Goal: Task Accomplishment & Management: Manage account settings

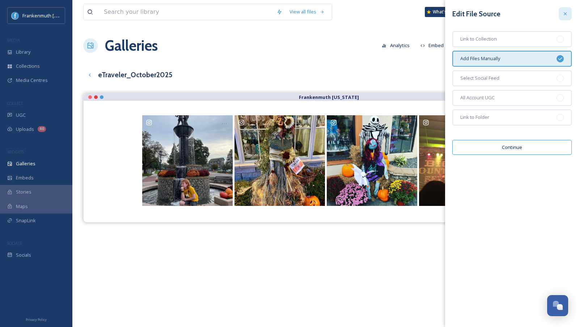
click at [565, 16] on icon at bounding box center [566, 14] width 6 height 6
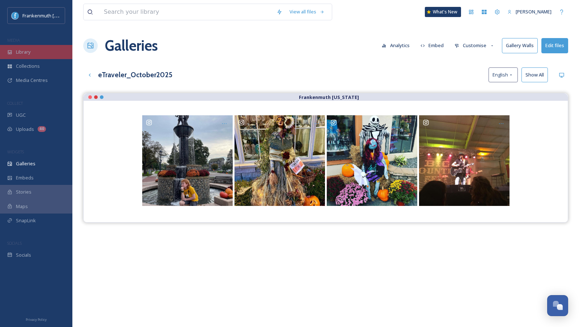
click at [43, 54] on div "Library" at bounding box center [36, 52] width 72 height 14
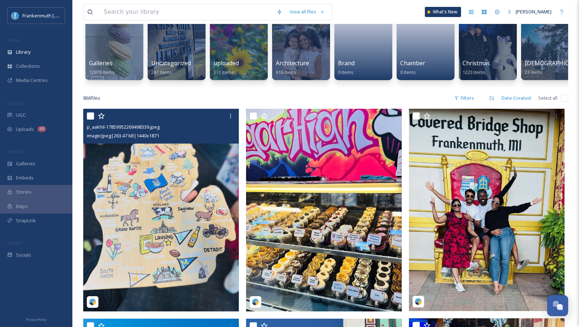
scroll to position [71, 0]
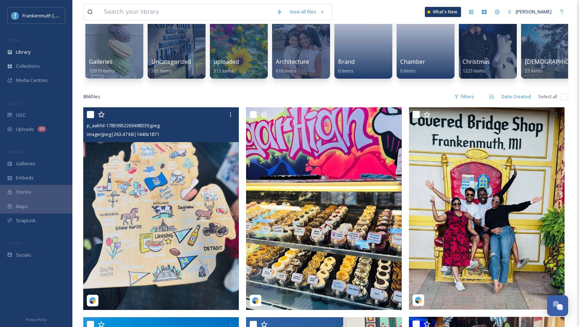
click at [169, 221] on img at bounding box center [161, 208] width 156 height 202
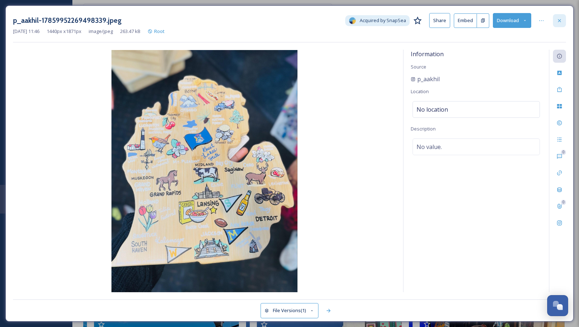
click at [563, 22] on div at bounding box center [559, 20] width 13 height 13
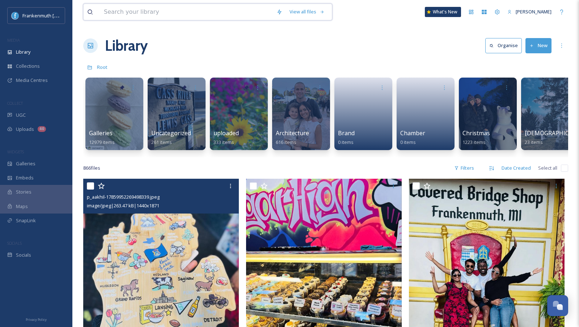
click at [185, 9] on input at bounding box center [186, 12] width 173 height 16
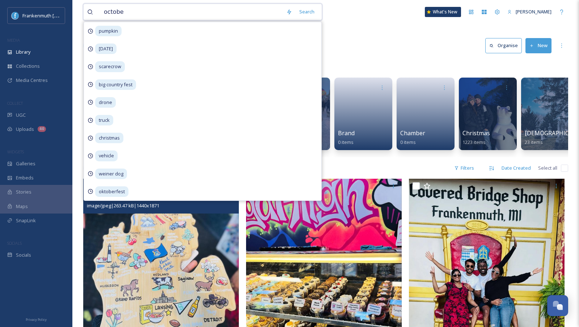
type input "october"
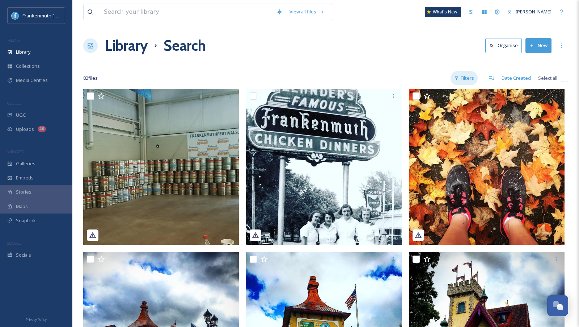
click at [473, 77] on div "Filters" at bounding box center [464, 78] width 27 height 14
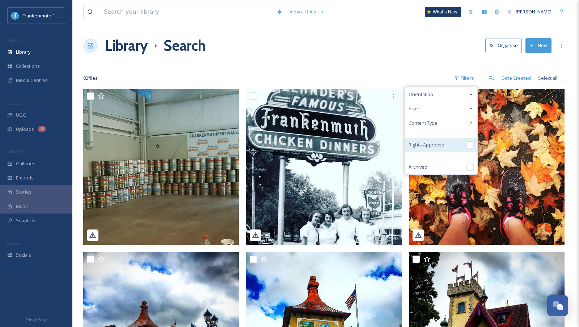
click at [470, 144] on input "checkbox" at bounding box center [470, 144] width 7 height 7
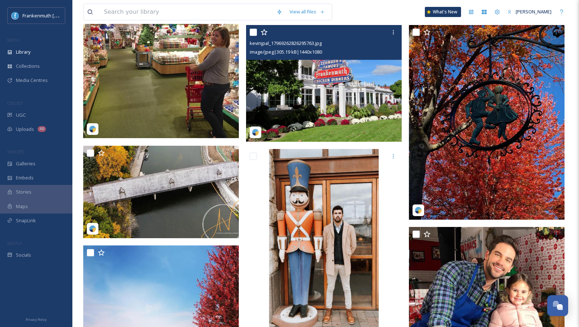
scroll to position [436, 0]
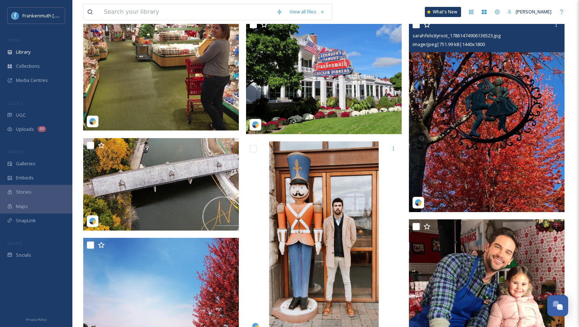
click at [542, 130] on img at bounding box center [487, 114] width 156 height 195
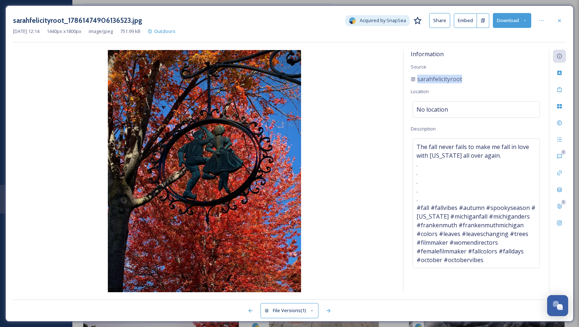
drag, startPoint x: 472, startPoint y: 72, endPoint x: 434, endPoint y: 85, distance: 40.1
click at [434, 85] on div "Information Source sarahfelicityroot Location No location Description The fall …" at bounding box center [477, 171] width 146 height 242
copy div "sarahfelicityroot"
click at [561, 23] on icon at bounding box center [560, 21] width 6 height 6
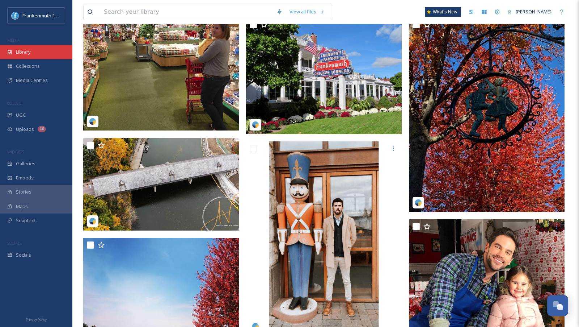
click at [41, 52] on div "Library" at bounding box center [36, 52] width 72 height 14
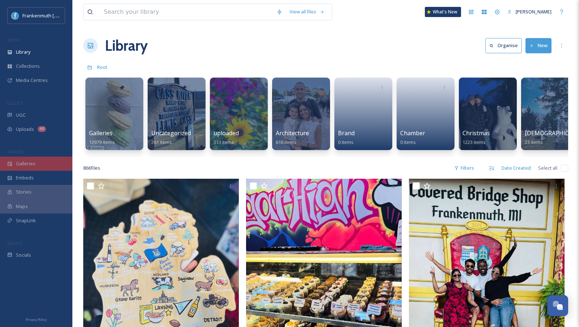
click at [50, 163] on div "Galleries" at bounding box center [36, 163] width 72 height 14
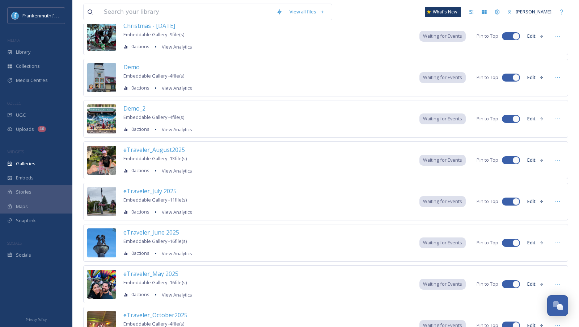
scroll to position [113, 0]
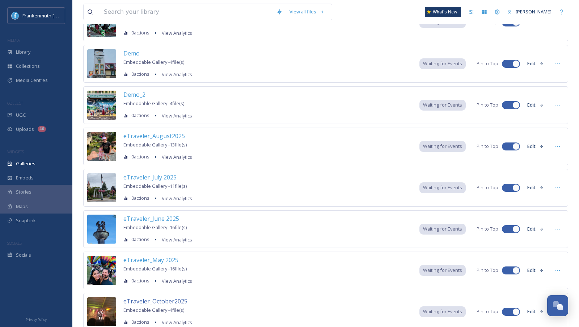
click at [171, 298] on span "eTraveler_October2025" at bounding box center [155, 301] width 64 height 8
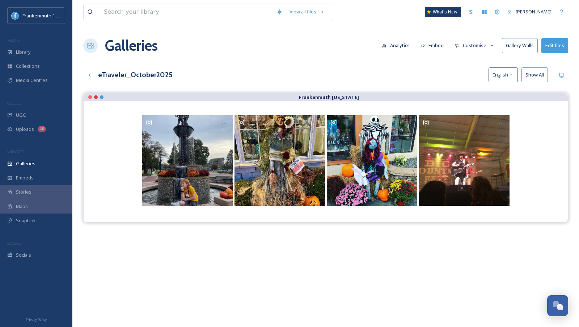
click at [561, 49] on button "Edit files" at bounding box center [555, 45] width 27 height 15
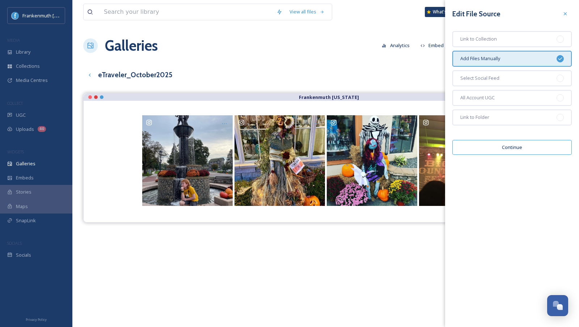
click at [518, 146] on button "Continue" at bounding box center [513, 147] width 120 height 15
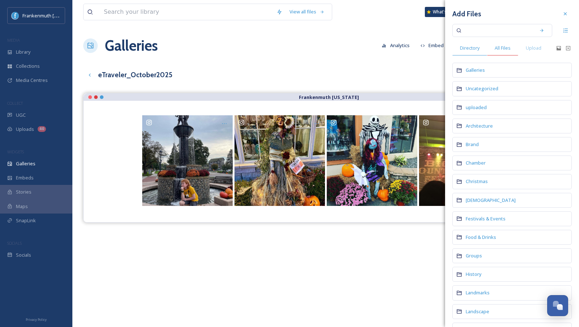
click at [506, 46] on span "All Files" at bounding box center [503, 48] width 16 height 7
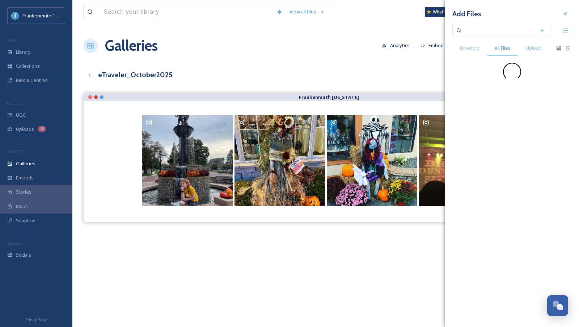
click at [485, 36] on input at bounding box center [498, 30] width 68 height 16
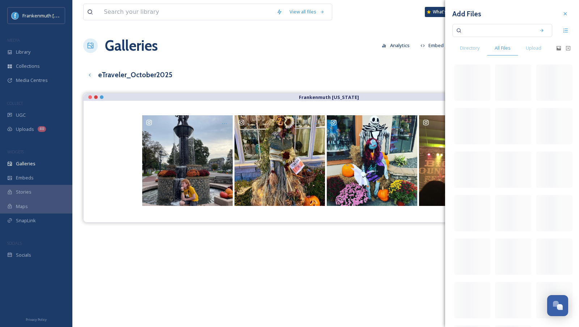
paste input "sarahfelicityroot"
type input "sarahfelicityroot"
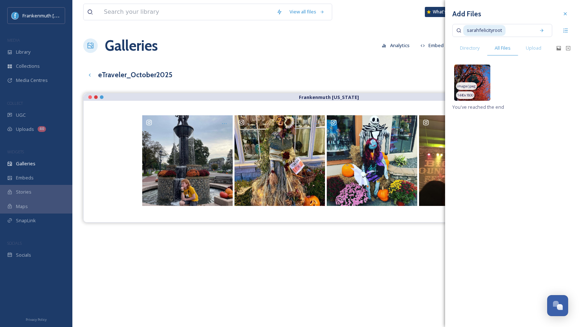
click at [480, 80] on img at bounding box center [473, 82] width 36 height 36
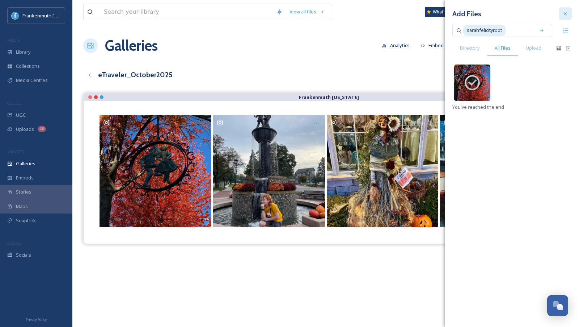
click at [568, 14] on icon at bounding box center [566, 14] width 6 height 6
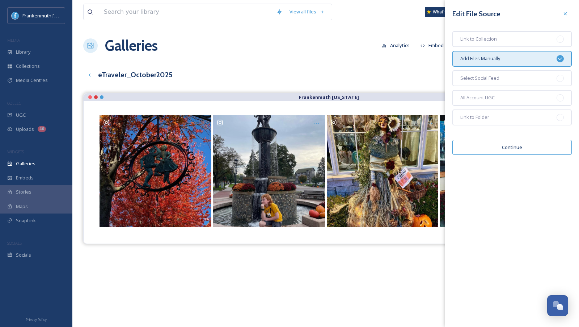
click at [568, 14] on icon at bounding box center [566, 14] width 6 height 6
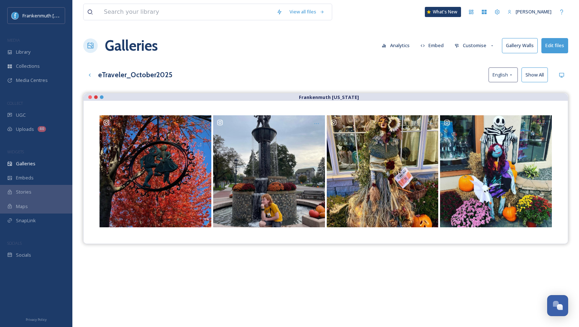
click at [535, 75] on button "Show All" at bounding box center [535, 74] width 26 height 15
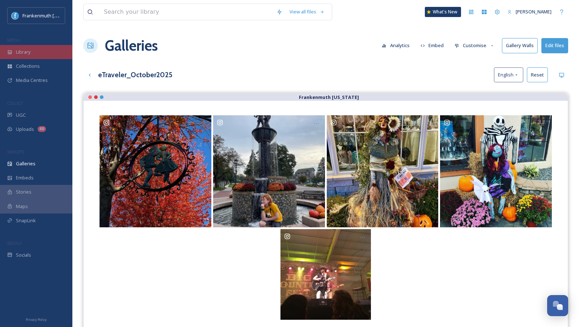
click at [50, 49] on div "Library" at bounding box center [36, 52] width 72 height 14
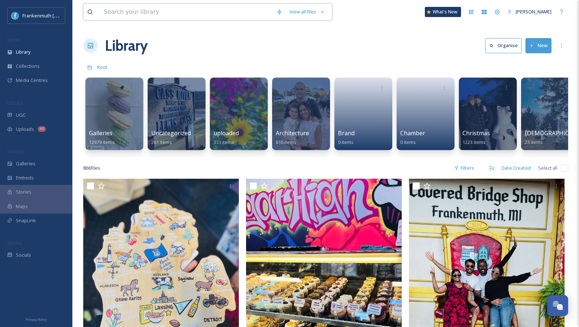
click at [170, 17] on input at bounding box center [186, 12] width 173 height 16
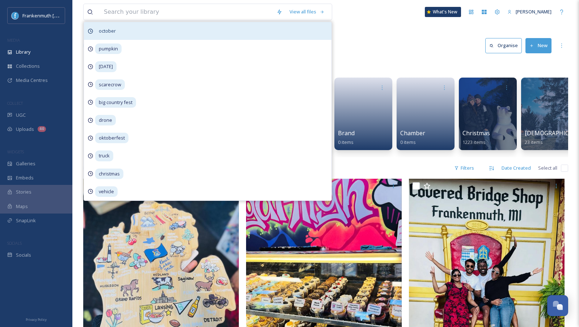
click at [141, 32] on div "october" at bounding box center [208, 31] width 248 height 18
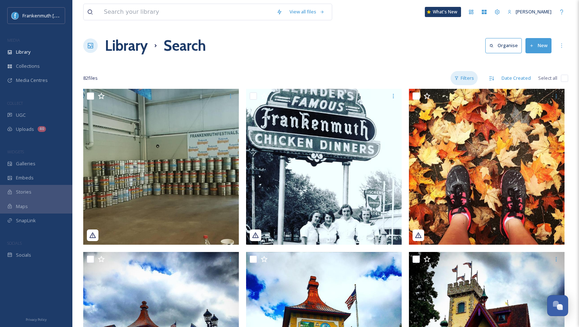
click at [472, 77] on div "Filters" at bounding box center [464, 78] width 27 height 14
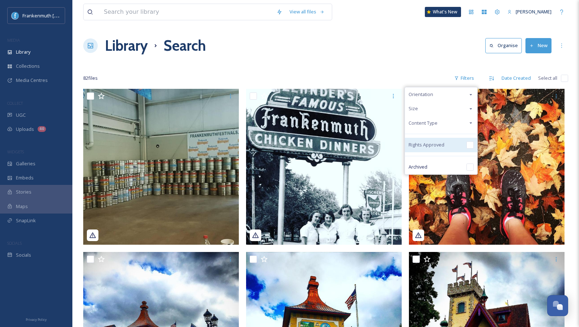
click at [470, 141] on input "checkbox" at bounding box center [470, 144] width 7 height 7
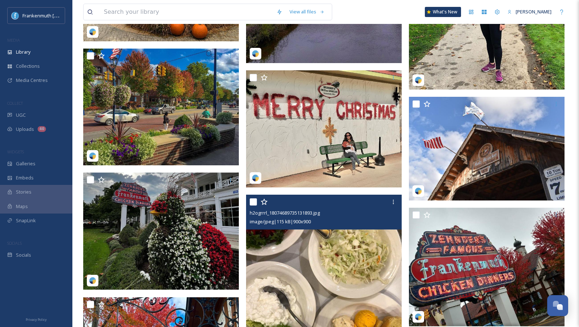
scroll to position [1512, 0]
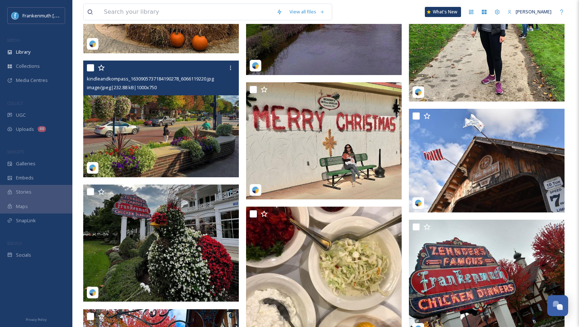
click at [185, 134] on img at bounding box center [161, 118] width 156 height 117
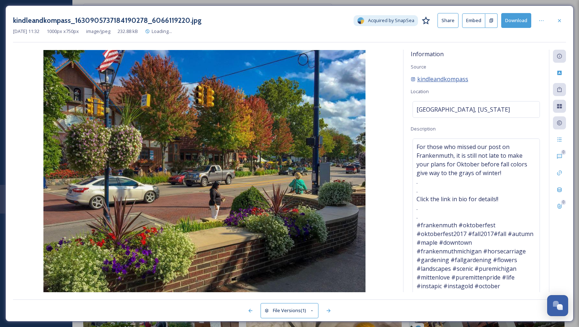
click at [443, 77] on span "kindleandkompass" at bounding box center [443, 79] width 51 height 9
drag, startPoint x: 480, startPoint y: 83, endPoint x: 418, endPoint y: 79, distance: 62.1
click at [418, 79] on div "Information Source kindleandkompass Location [GEOGRAPHIC_DATA], [US_STATE] Desc…" at bounding box center [477, 171] width 146 height 242
click at [565, 18] on div at bounding box center [559, 20] width 13 height 13
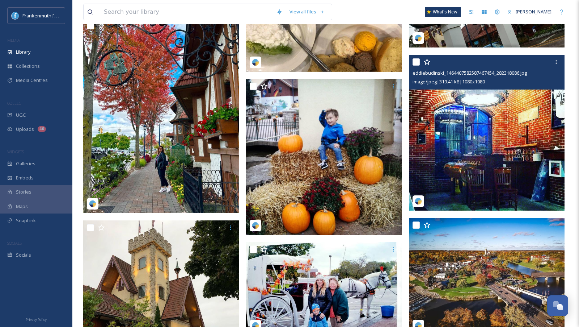
scroll to position [1803, 0]
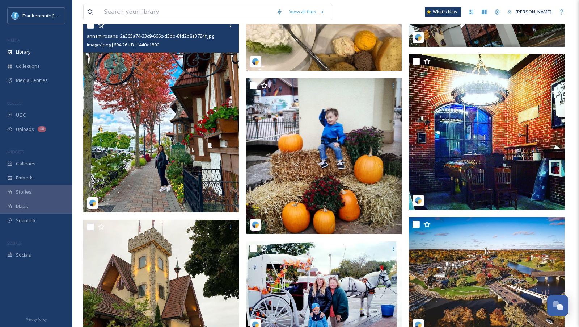
click at [202, 137] on img at bounding box center [161, 115] width 156 height 195
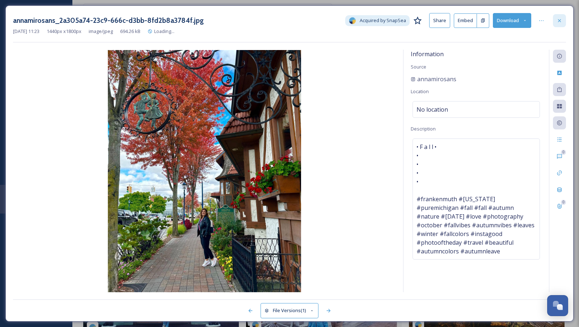
click at [559, 23] on icon at bounding box center [560, 21] width 6 height 6
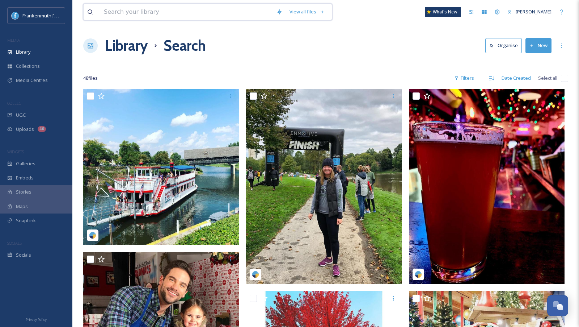
click at [144, 16] on input at bounding box center [186, 12] width 173 height 16
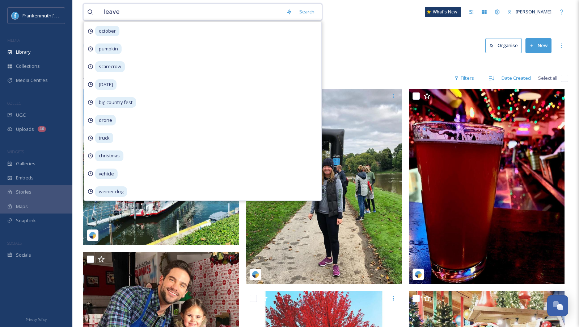
type input "leaves"
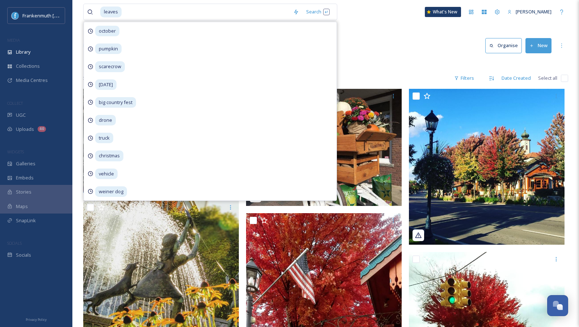
click at [385, 35] on div "Library Search Organise New" at bounding box center [325, 46] width 485 height 22
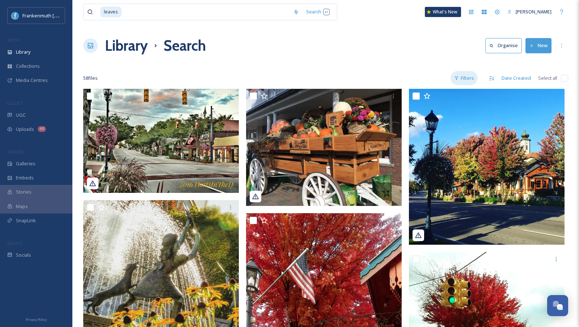
click at [464, 74] on div "Filters" at bounding box center [464, 78] width 27 height 14
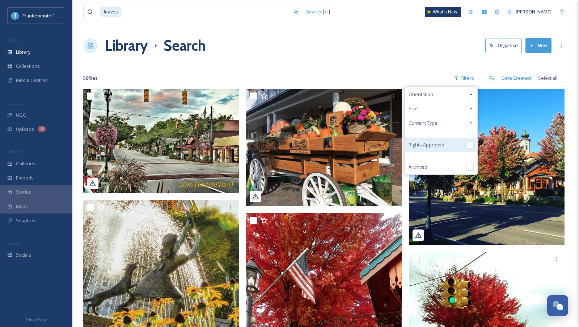
click at [470, 145] on input "checkbox" at bounding box center [470, 144] width 7 height 7
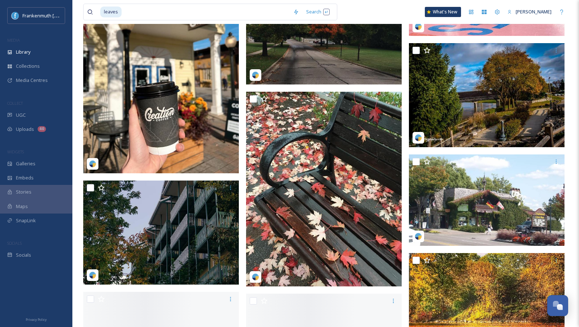
scroll to position [828, 0]
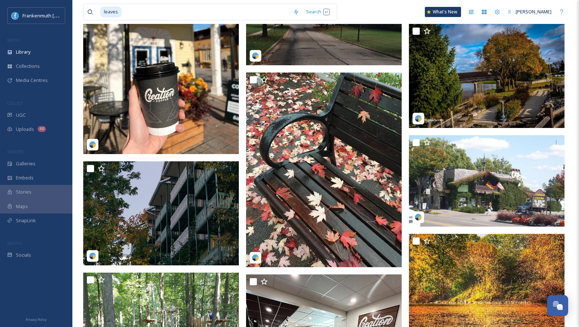
click at [215, 84] on img at bounding box center [161, 56] width 156 height 195
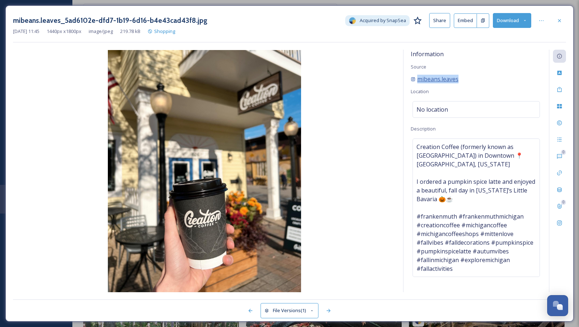
drag, startPoint x: 470, startPoint y: 76, endPoint x: 418, endPoint y: 76, distance: 52.5
click at [418, 76] on div "mibeans.leaves" at bounding box center [476, 79] width 131 height 9
copy span "mibeans.leaves"
click at [558, 22] on icon at bounding box center [560, 21] width 6 height 6
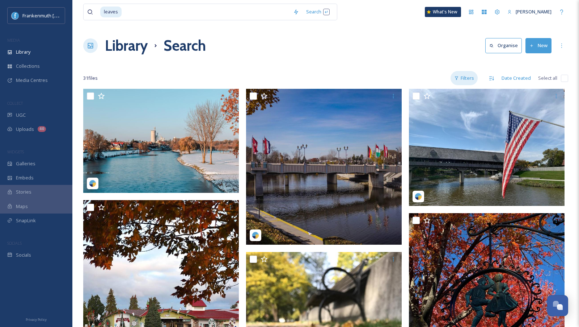
click at [468, 79] on div "Filters" at bounding box center [464, 78] width 27 height 14
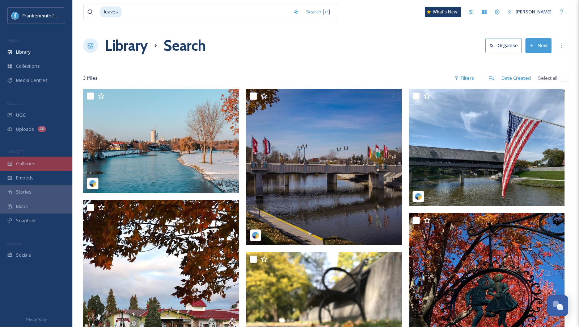
click at [40, 164] on div "Galleries" at bounding box center [36, 163] width 72 height 14
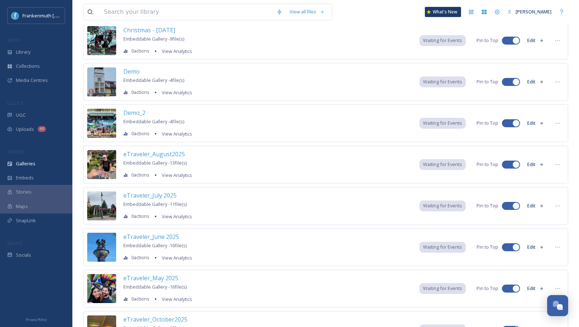
scroll to position [97, 0]
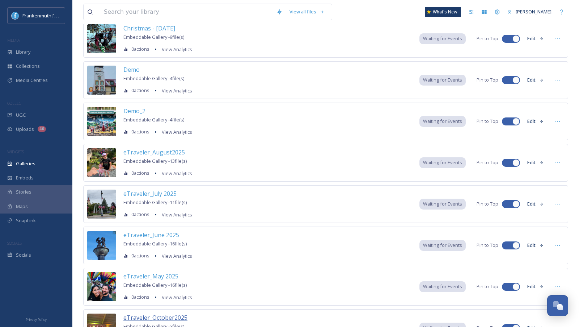
click at [154, 315] on span "eTraveler_October2025" at bounding box center [155, 317] width 64 height 8
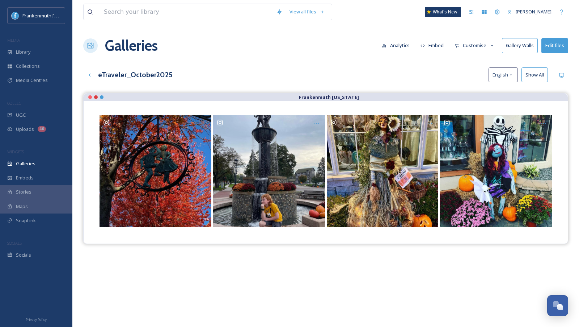
click at [565, 40] on button "Edit files" at bounding box center [555, 45] width 27 height 15
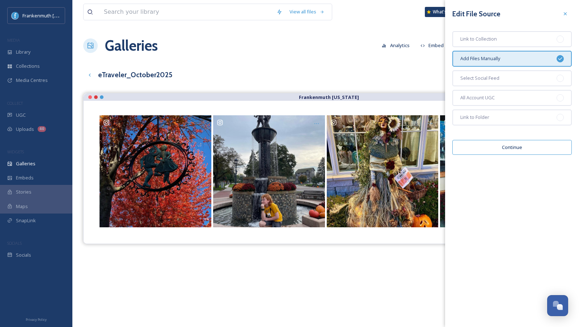
click at [518, 146] on button "Continue" at bounding box center [513, 147] width 120 height 15
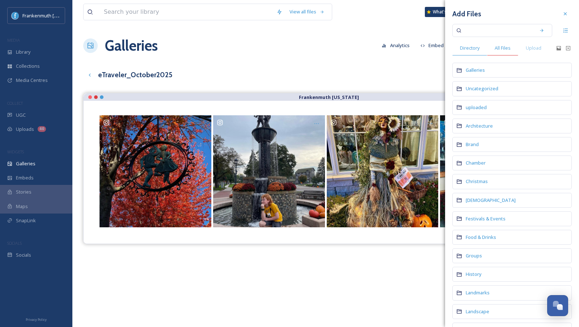
click at [505, 45] on span "All Files" at bounding box center [503, 48] width 16 height 7
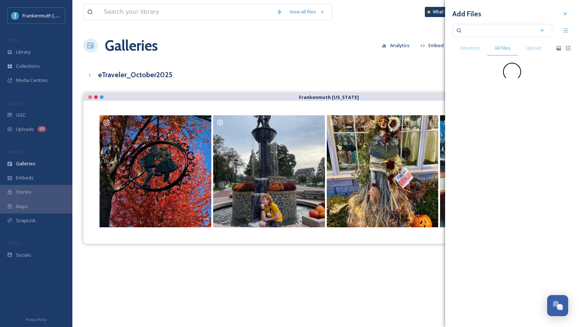
click at [491, 33] on input at bounding box center [498, 30] width 68 height 16
paste input "mibeans.leaves"
type input "mibeans.leaves"
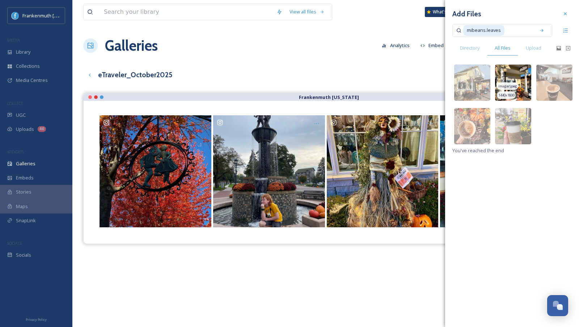
click at [519, 83] on img at bounding box center [513, 82] width 36 height 36
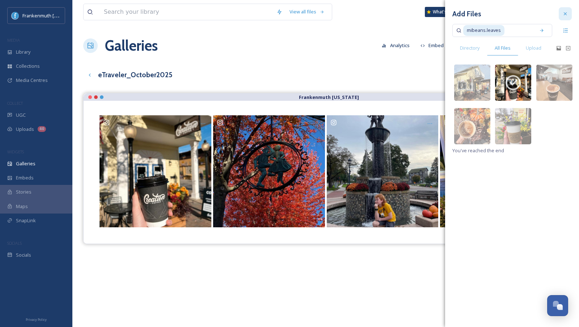
click at [569, 16] on div at bounding box center [565, 13] width 13 height 13
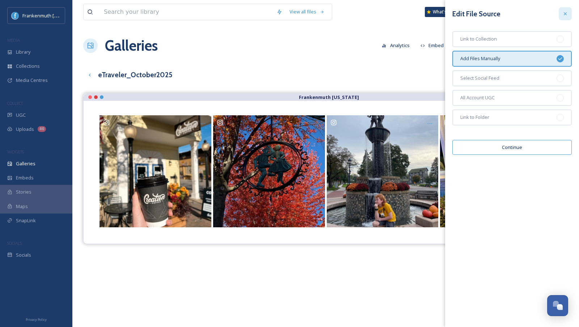
click at [562, 13] on div at bounding box center [565, 13] width 13 height 13
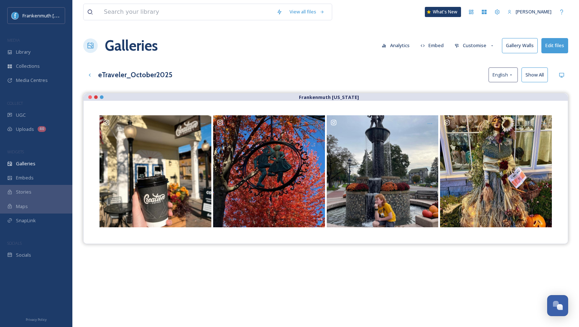
click at [539, 72] on button "Show All" at bounding box center [535, 74] width 26 height 15
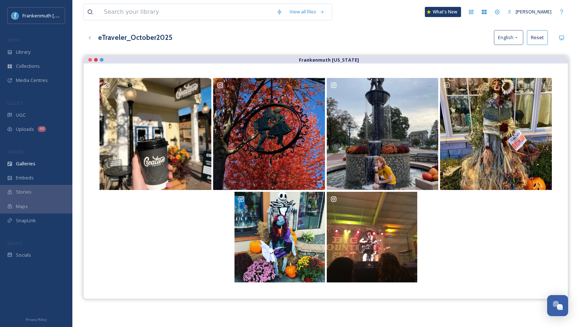
scroll to position [38, 0]
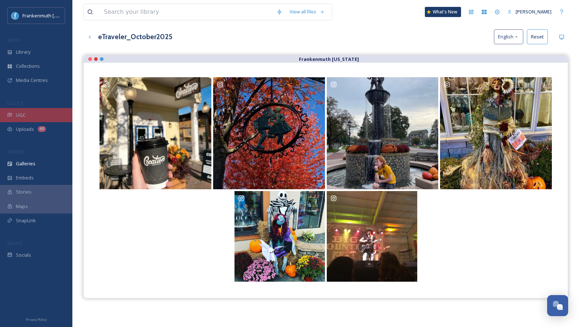
click at [52, 114] on div "UGC" at bounding box center [36, 115] width 72 height 14
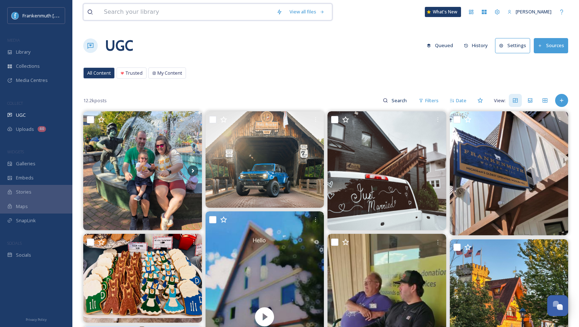
click at [176, 12] on input at bounding box center [186, 12] width 173 height 16
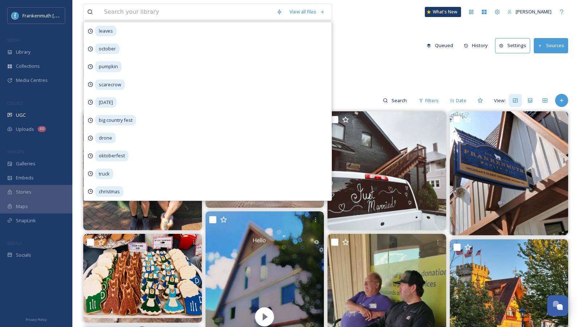
click at [359, 49] on div "UGC Queued History Settings Sources" at bounding box center [325, 46] width 485 height 22
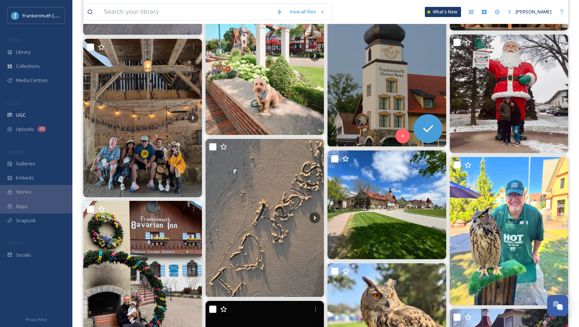
scroll to position [452, 0]
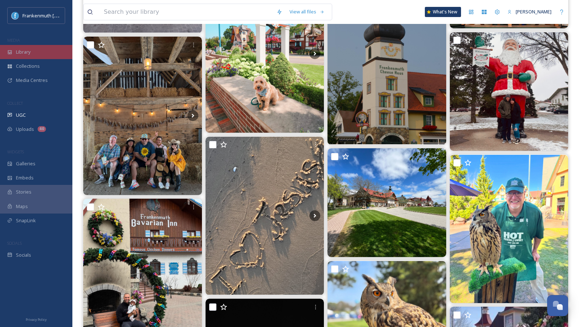
click at [46, 51] on div "Library" at bounding box center [36, 52] width 72 height 14
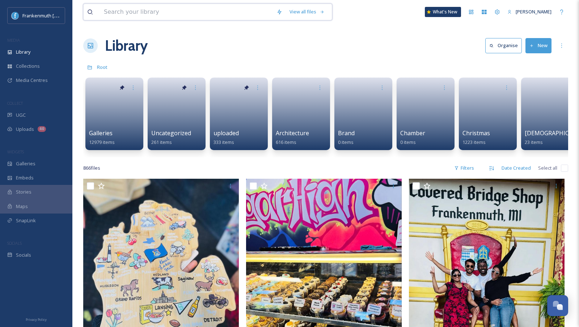
click at [152, 12] on input at bounding box center [186, 12] width 173 height 16
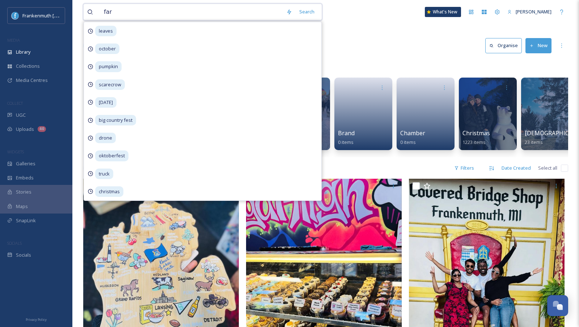
type input "farm"
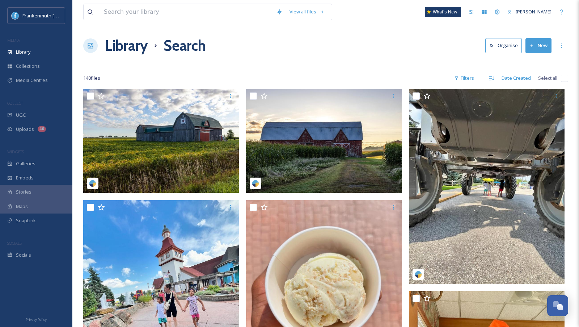
click at [481, 78] on div "140 file s Filters Date Created Select all" at bounding box center [325, 78] width 485 height 14
click at [470, 78] on div "Filters" at bounding box center [464, 78] width 27 height 14
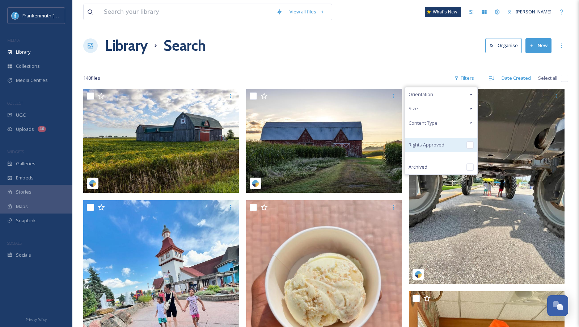
click at [470, 141] on input "checkbox" at bounding box center [470, 144] width 7 height 7
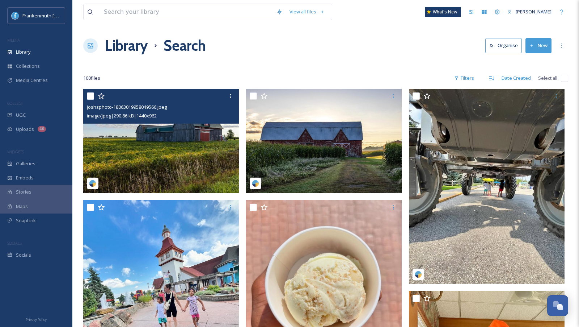
click at [174, 146] on img at bounding box center [161, 141] width 156 height 104
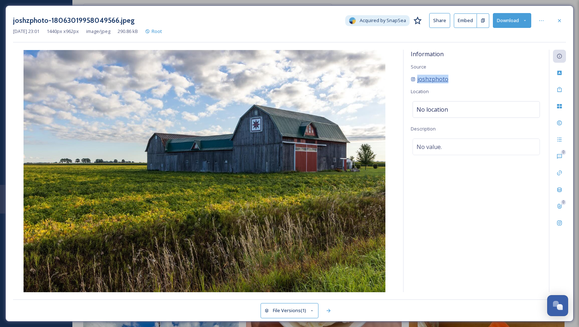
drag, startPoint x: 456, startPoint y: 78, endPoint x: 416, endPoint y: 80, distance: 39.6
click at [416, 80] on div "joshzphoto" at bounding box center [476, 79] width 131 height 9
click at [561, 18] on icon at bounding box center [560, 21] width 6 height 6
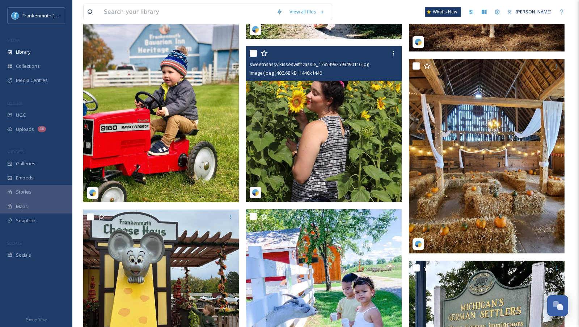
scroll to position [1967, 0]
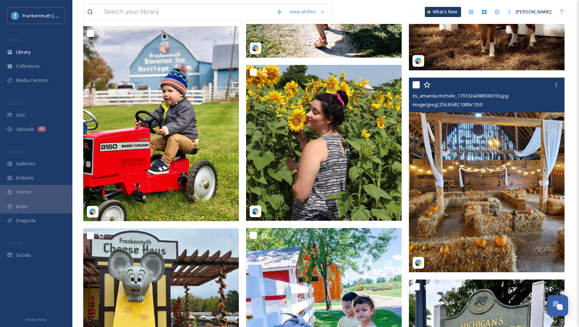
click at [486, 163] on img at bounding box center [487, 175] width 156 height 195
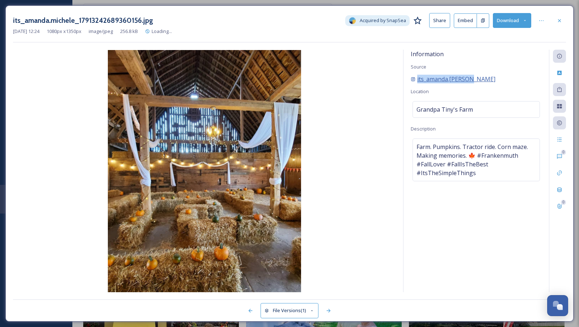
drag, startPoint x: 486, startPoint y: 78, endPoint x: 417, endPoint y: 80, distance: 68.8
click at [417, 80] on div "its_amanda.[PERSON_NAME]" at bounding box center [476, 79] width 131 height 9
copy span "its_amanda.[PERSON_NAME]"
click at [560, 24] on div at bounding box center [559, 20] width 13 height 13
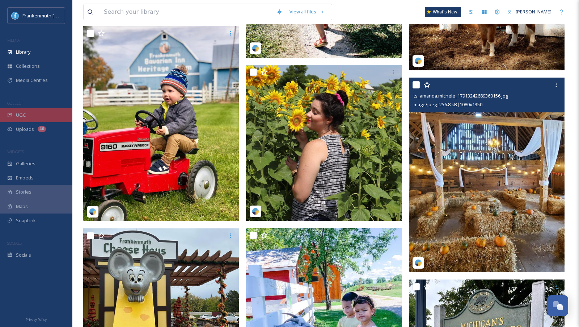
click at [40, 108] on div "UGC" at bounding box center [36, 115] width 72 height 14
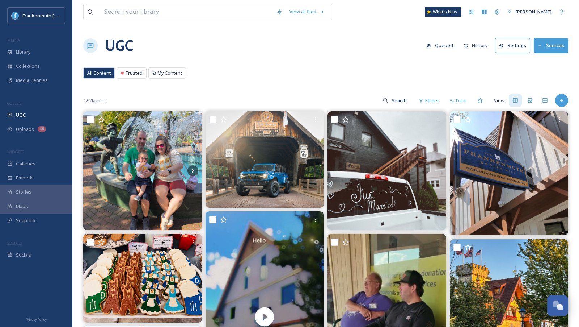
click at [549, 49] on button "Sources" at bounding box center [551, 45] width 34 height 15
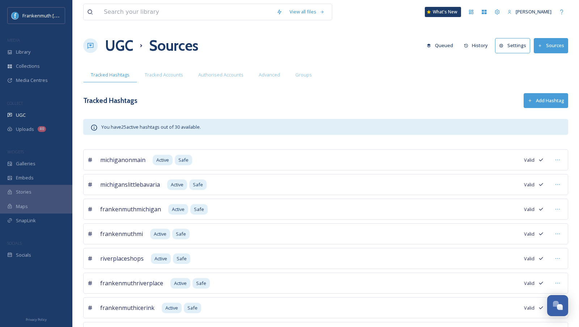
click at [521, 49] on button "Settings" at bounding box center [512, 45] width 35 height 15
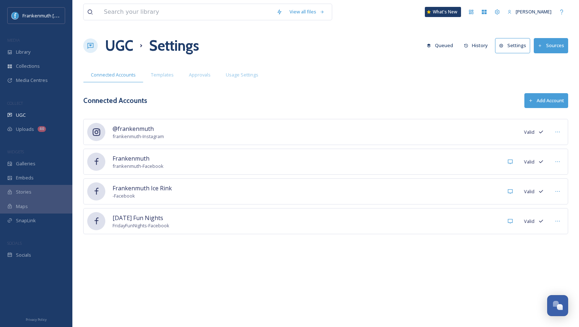
click at [385, 48] on div "UGC Settings Queued History Settings Sources" at bounding box center [325, 46] width 485 height 22
click at [34, 56] on div "Library" at bounding box center [36, 52] width 72 height 14
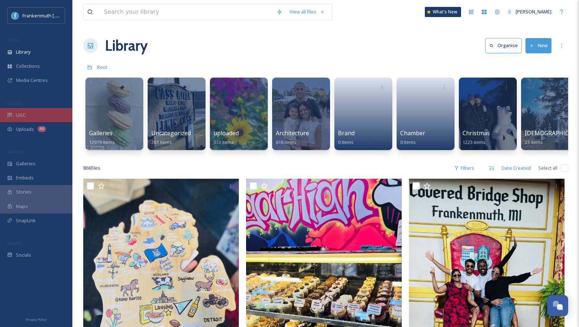
click at [54, 116] on div "UGC" at bounding box center [36, 115] width 72 height 14
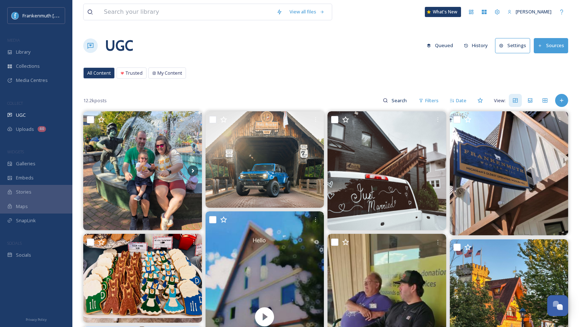
click at [520, 48] on button "Settings" at bounding box center [512, 45] width 35 height 15
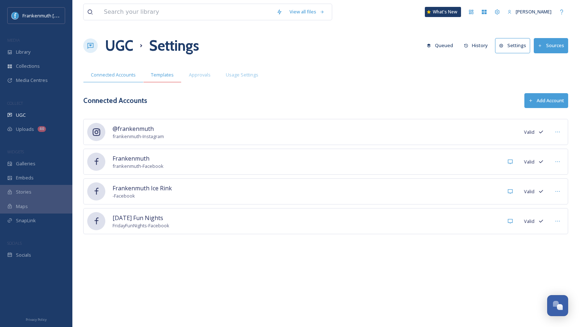
click at [169, 76] on span "Templates" at bounding box center [162, 74] width 23 height 7
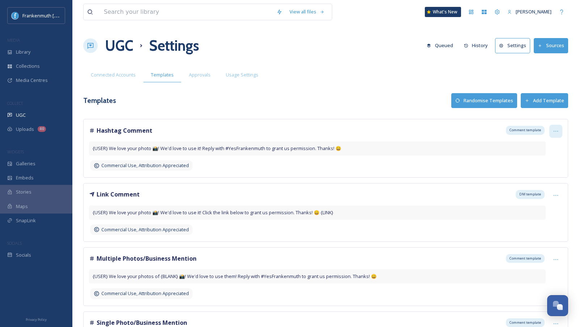
click at [554, 129] on icon at bounding box center [556, 131] width 6 height 6
click at [399, 102] on div "Templates Randomise Templates Add Template" at bounding box center [325, 100] width 485 height 15
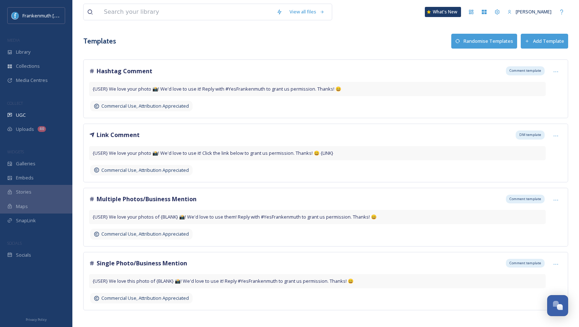
scroll to position [64, 0]
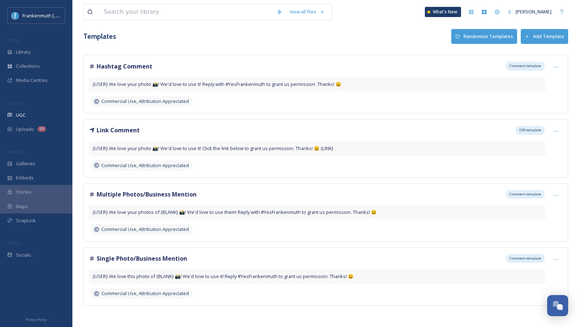
click at [383, 52] on div "View all files What's New [PERSON_NAME] UGC Settings Queued History Settings So…" at bounding box center [325, 132] width 507 height 393
click at [56, 112] on div "UGC" at bounding box center [36, 115] width 72 height 14
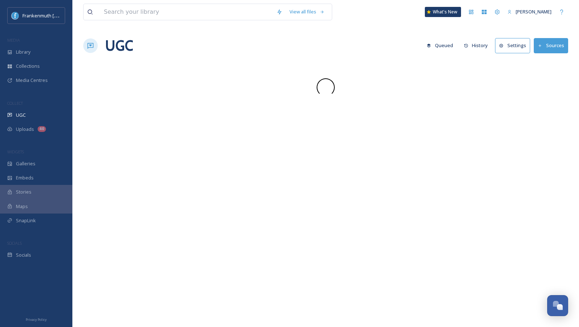
click at [56, 112] on div "UGC" at bounding box center [36, 115] width 72 height 14
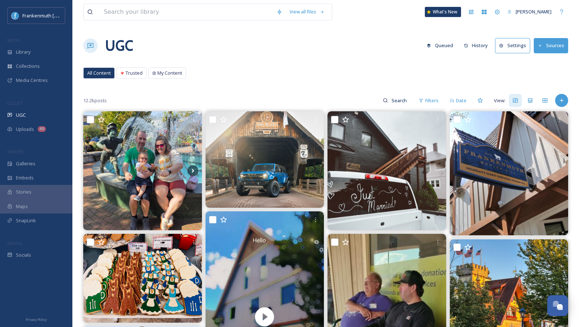
click at [523, 46] on button "Settings" at bounding box center [512, 45] width 35 height 15
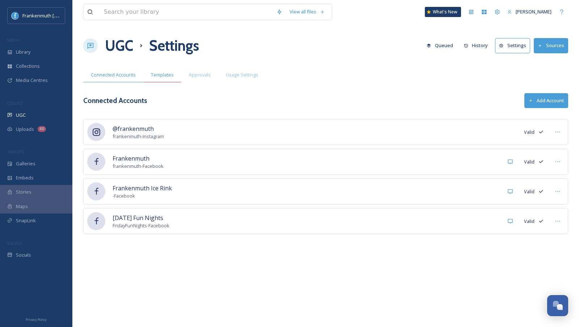
click at [173, 74] on div "Templates" at bounding box center [162, 74] width 38 height 15
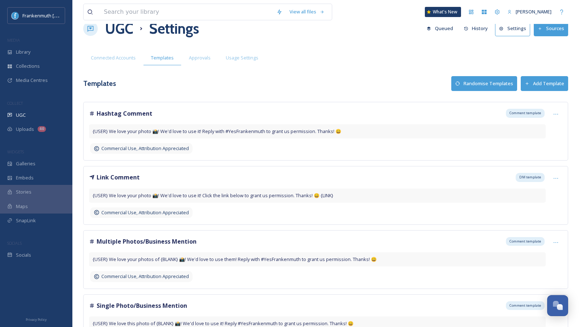
scroll to position [30, 0]
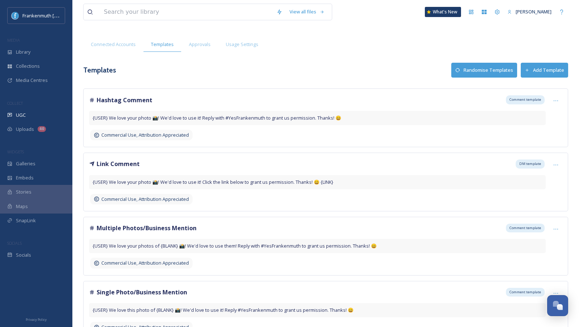
click at [391, 58] on div "View all files What's New [PERSON_NAME] UGC Settings Queued History Settings So…" at bounding box center [325, 166] width 507 height 393
click at [42, 56] on div "Library" at bounding box center [36, 52] width 72 height 14
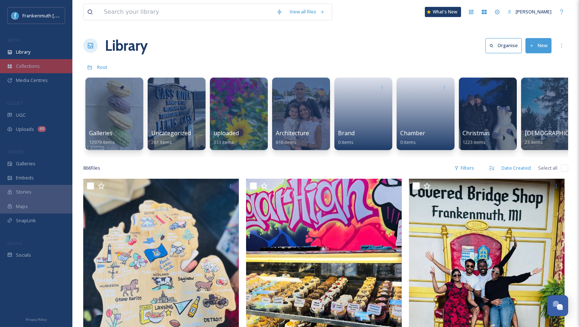
click at [44, 66] on div "Collections" at bounding box center [36, 66] width 72 height 14
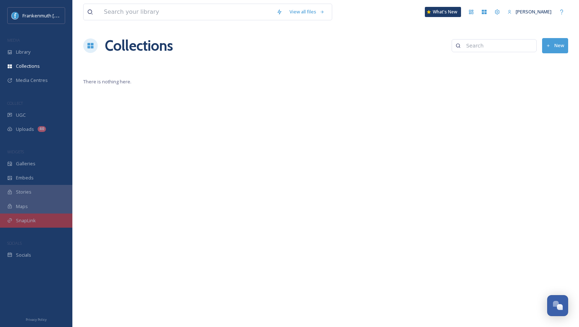
click at [51, 226] on div "SnapLink" at bounding box center [36, 220] width 72 height 14
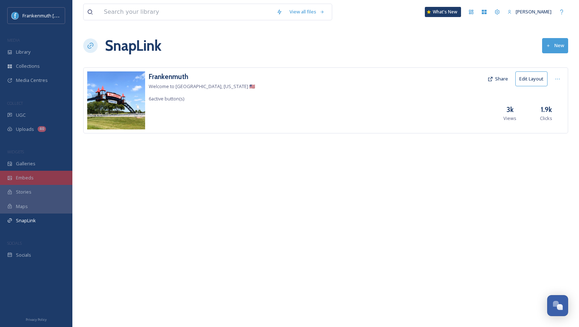
click at [43, 172] on div "Embeds" at bounding box center [36, 178] width 72 height 14
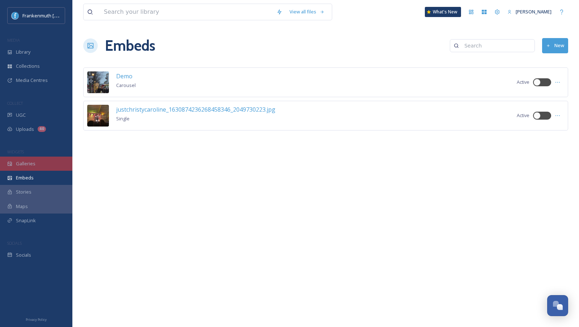
click at [49, 162] on div "Galleries" at bounding box center [36, 163] width 72 height 14
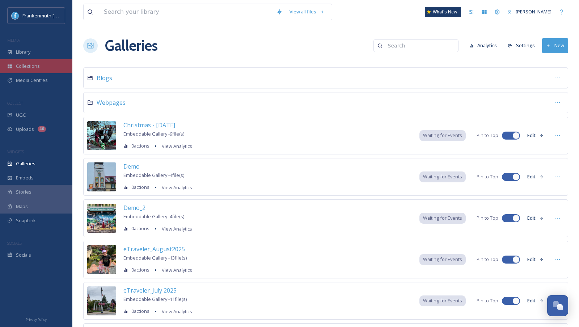
click at [50, 66] on div "Collections" at bounding box center [36, 66] width 72 height 14
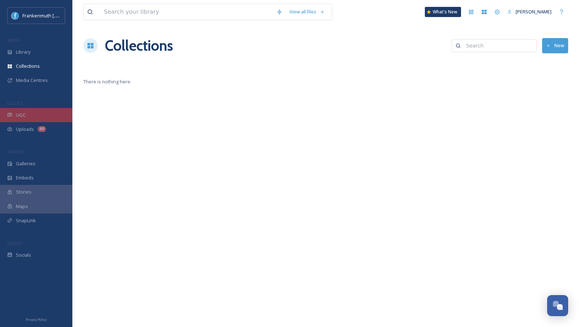
click at [38, 116] on div "UGC" at bounding box center [36, 115] width 72 height 14
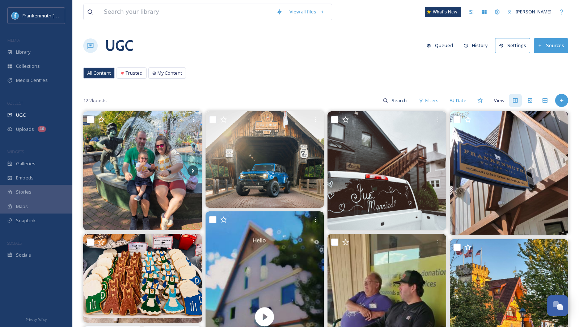
click at [518, 48] on button "Settings" at bounding box center [512, 45] width 35 height 15
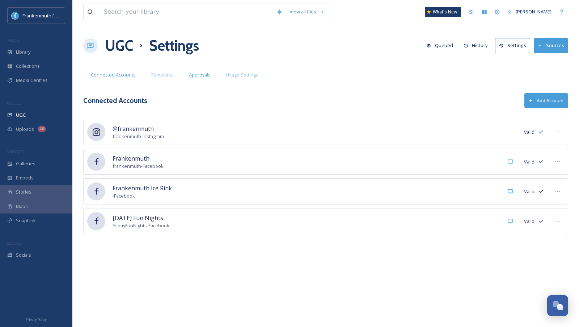
click at [209, 76] on div "Approvals" at bounding box center [199, 74] width 37 height 15
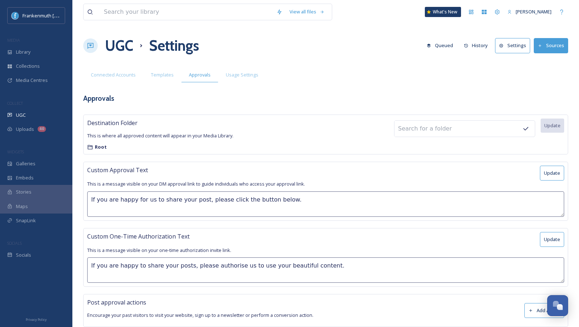
click at [379, 76] on div "Connected Accounts Templates Approvals Usage Settings" at bounding box center [325, 74] width 485 height 15
click at [247, 77] on span "Usage Settings" at bounding box center [242, 74] width 33 height 7
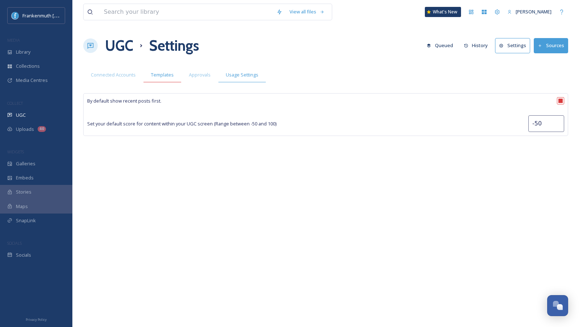
click at [164, 76] on span "Templates" at bounding box center [162, 74] width 23 height 7
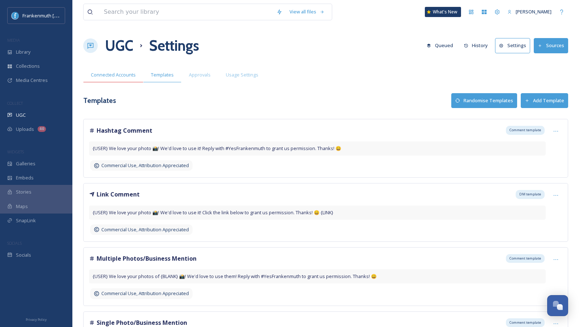
click at [129, 76] on span "Connected Accounts" at bounding box center [113, 74] width 45 height 7
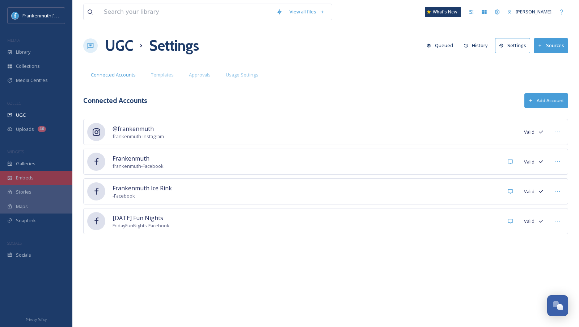
click at [39, 178] on div "Embeds" at bounding box center [36, 178] width 72 height 14
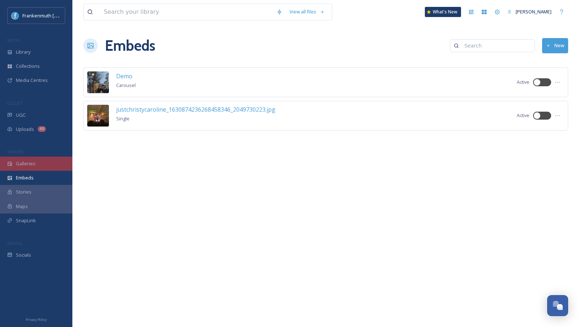
click at [46, 165] on div "Galleries" at bounding box center [36, 163] width 72 height 14
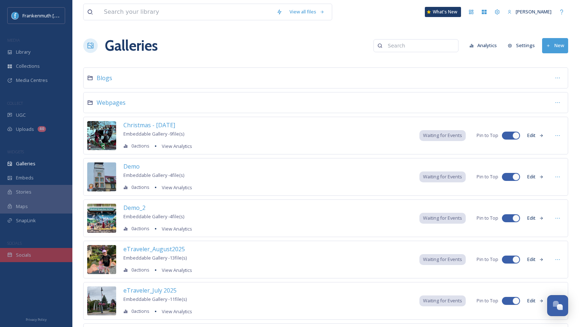
click at [50, 253] on div "Socials" at bounding box center [36, 255] width 72 height 14
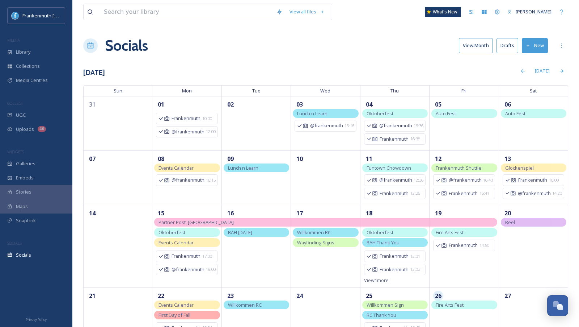
click at [60, 106] on div "COLLECT" at bounding box center [36, 103] width 72 height 9
click at [60, 112] on div "UGC" at bounding box center [36, 115] width 72 height 14
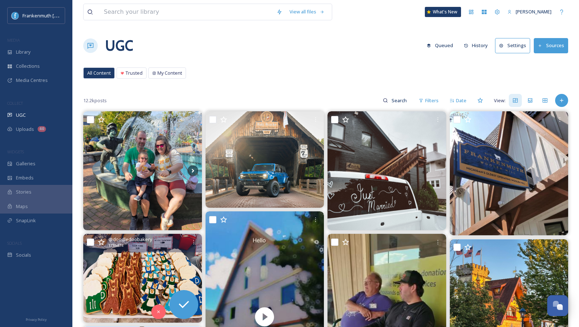
click at [153, 283] on img at bounding box center [142, 278] width 119 height 89
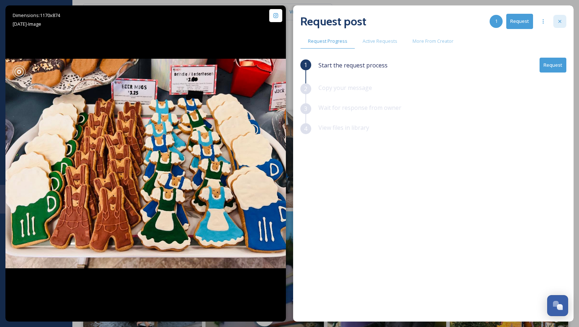
click at [564, 24] on div at bounding box center [560, 21] width 13 height 13
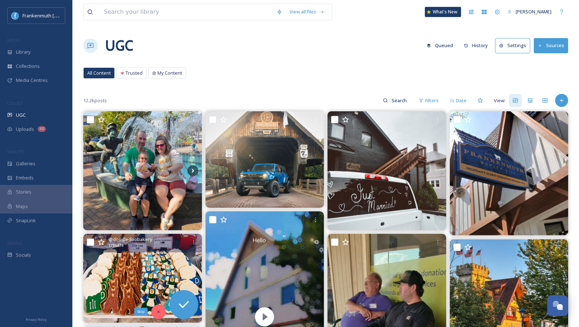
click at [159, 310] on icon at bounding box center [158, 311] width 3 height 3
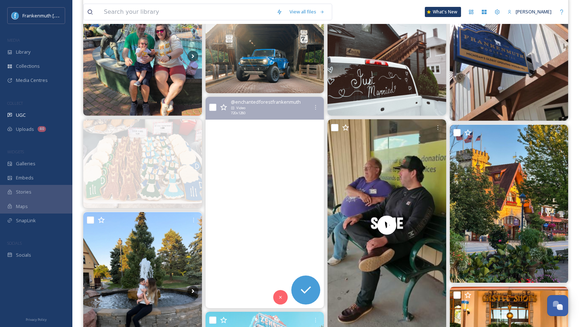
scroll to position [133, 0]
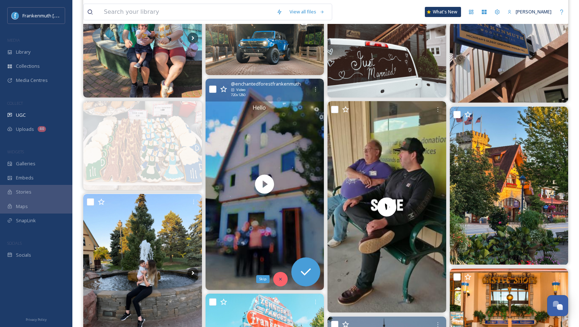
click at [279, 279] on icon at bounding box center [280, 278] width 5 height 5
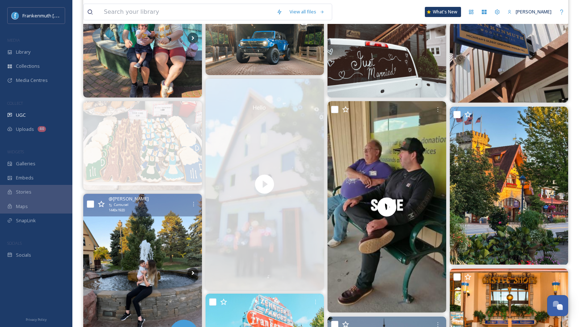
click at [168, 257] on img at bounding box center [142, 273] width 119 height 158
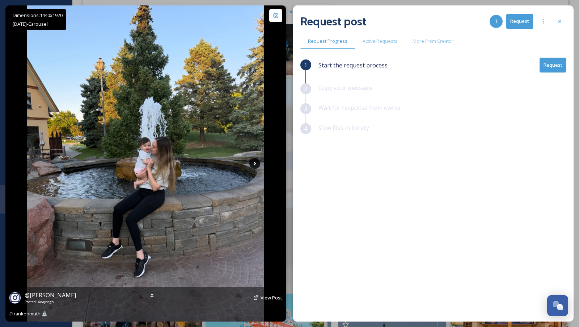
click at [258, 164] on icon at bounding box center [255, 163] width 11 height 11
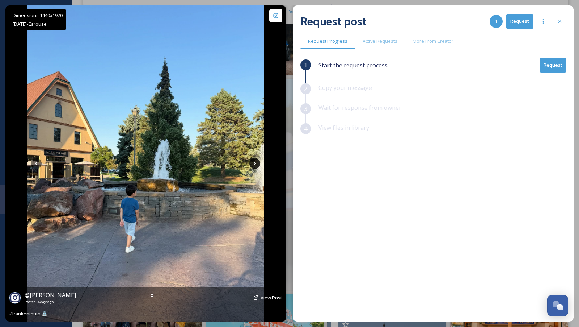
click at [257, 164] on icon at bounding box center [255, 163] width 11 height 11
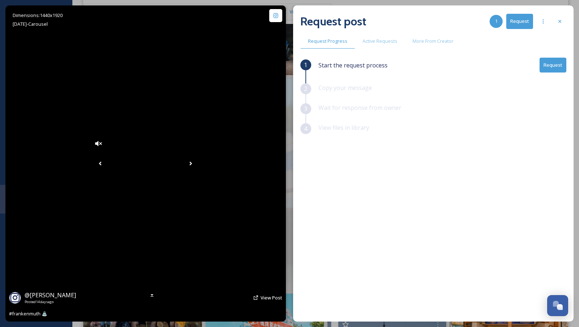
click at [196, 164] on icon at bounding box center [190, 163] width 11 height 11
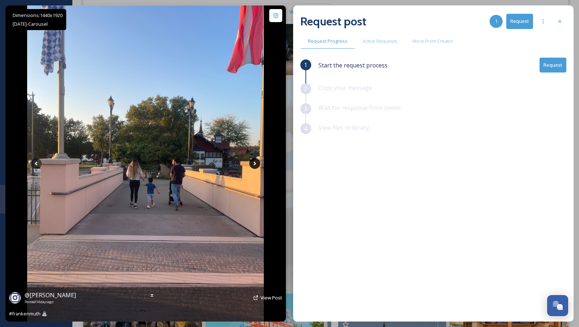
click at [257, 164] on icon at bounding box center [255, 163] width 11 height 11
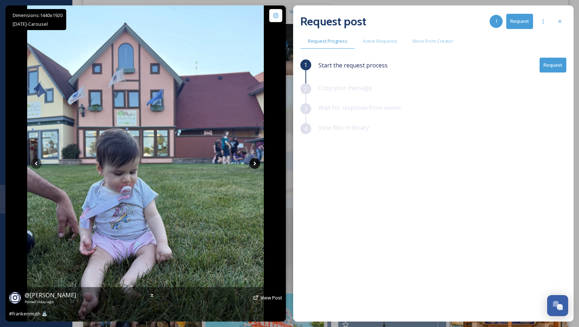
click at [256, 164] on icon at bounding box center [255, 163] width 11 height 11
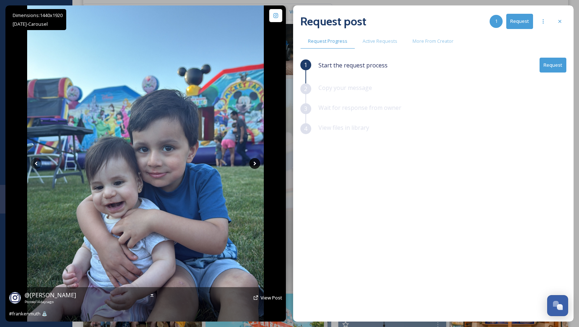
click at [256, 164] on icon at bounding box center [255, 163] width 11 height 11
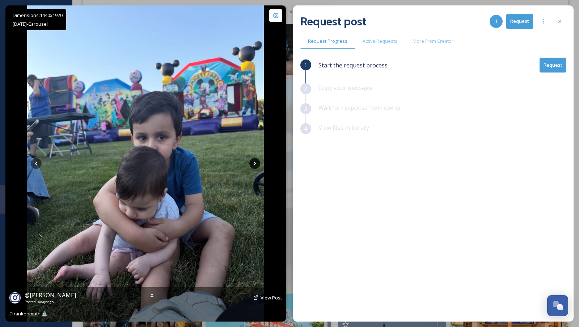
click at [256, 164] on icon at bounding box center [255, 163] width 11 height 11
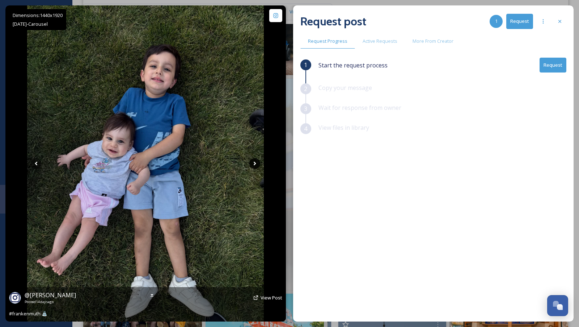
click at [255, 163] on icon at bounding box center [255, 164] width 3 height 4
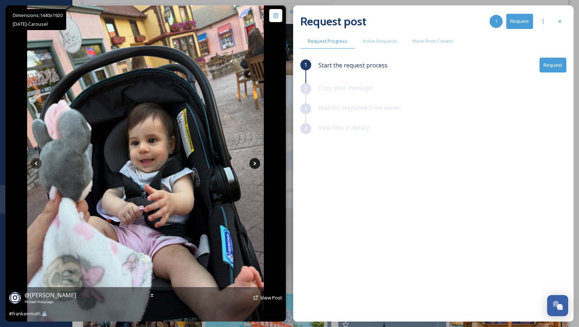
click at [255, 163] on icon at bounding box center [255, 164] width 3 height 4
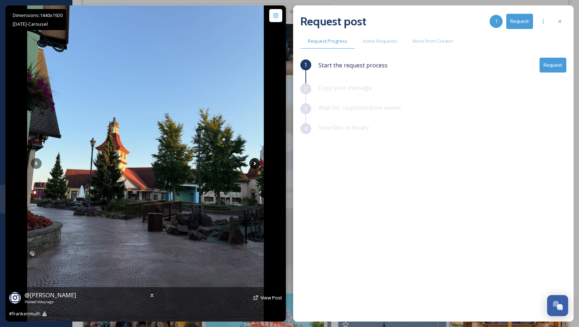
click at [255, 163] on icon at bounding box center [255, 164] width 3 height 4
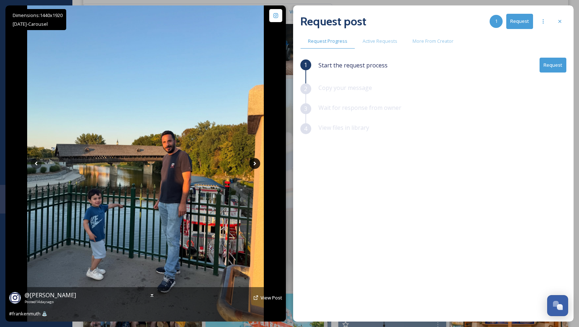
click at [255, 163] on icon at bounding box center [255, 164] width 3 height 4
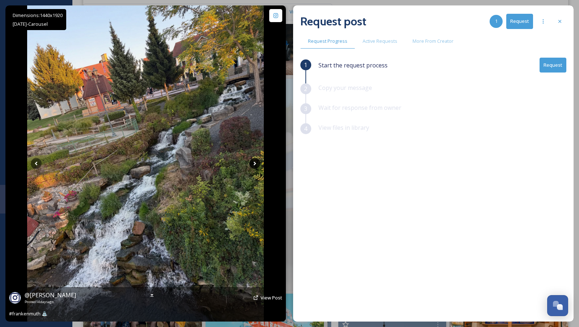
click at [254, 163] on icon at bounding box center [255, 163] width 11 height 11
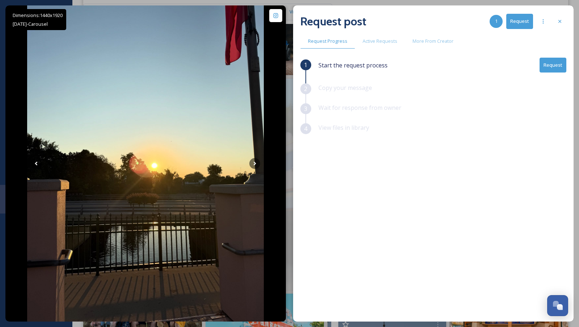
click at [553, 67] on button "Request" at bounding box center [553, 65] width 27 height 15
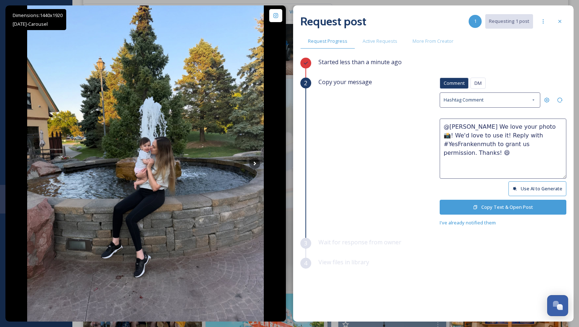
click at [542, 123] on textarea "@[PERSON_NAME] We love your photo 📸! We'd love to use it! Reply with #YesFranke…" at bounding box center [503, 148] width 127 height 60
click at [492, 135] on textarea "@[PERSON_NAME] We love your photos 📸! We'd love to use it! Reply with #YesFrank…" at bounding box center [503, 148] width 127 height 60
type textarea "@[PERSON_NAME] We love your photos 📸! We'd love to use them! Reply with #YesFra…"
click at [507, 209] on button "Copy Text & Open Post" at bounding box center [503, 207] width 127 height 15
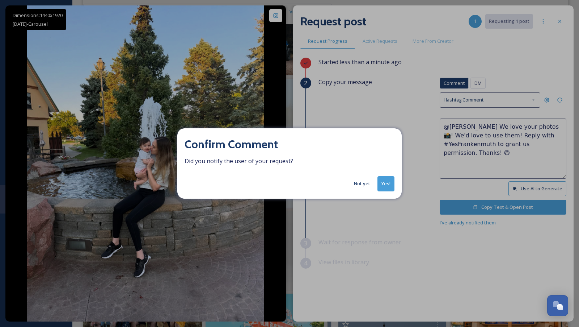
click at [386, 180] on button "Yes!" at bounding box center [386, 183] width 17 height 15
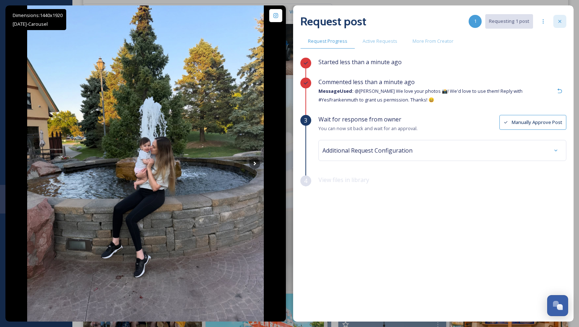
click at [562, 22] on icon at bounding box center [560, 21] width 6 height 6
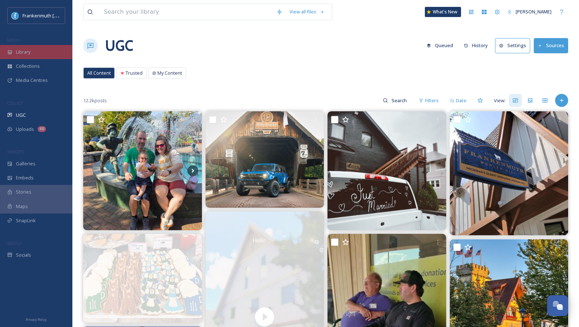
click at [36, 53] on div "Library" at bounding box center [36, 52] width 72 height 14
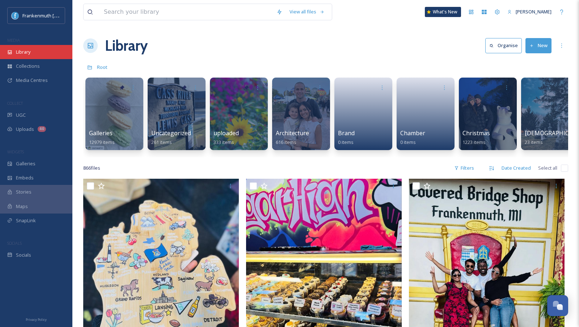
click at [33, 53] on div "Library" at bounding box center [36, 52] width 72 height 14
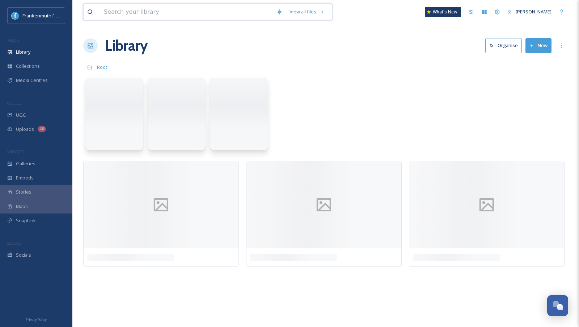
click at [125, 18] on input at bounding box center [186, 12] width 173 height 16
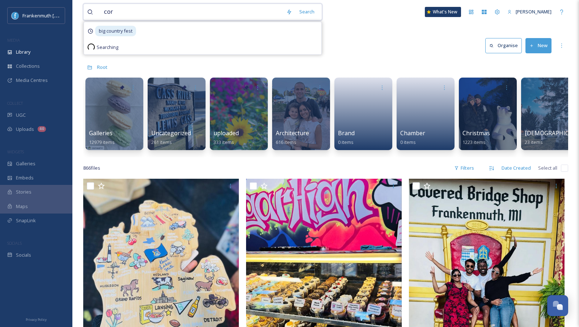
type input "corn"
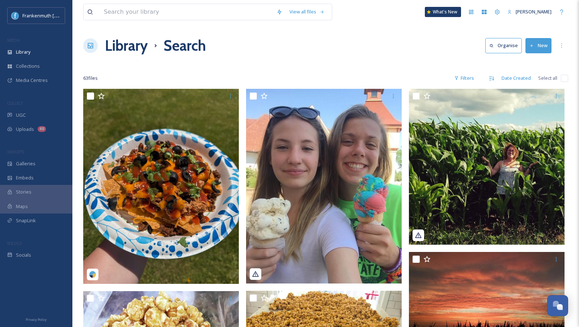
click at [469, 82] on div "Filters" at bounding box center [464, 78] width 27 height 14
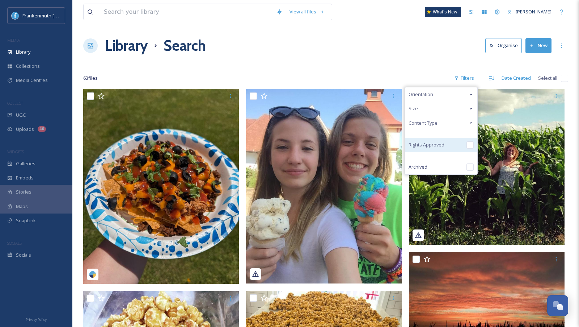
click at [470, 142] on input "checkbox" at bounding box center [470, 144] width 7 height 7
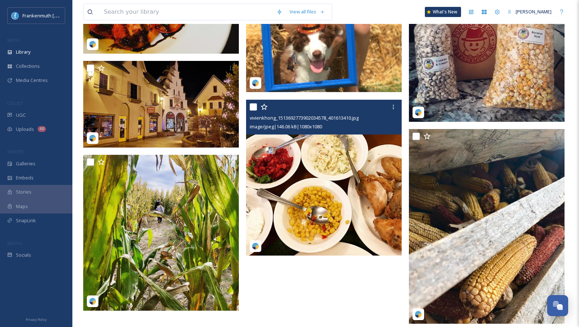
scroll to position [1024, 0]
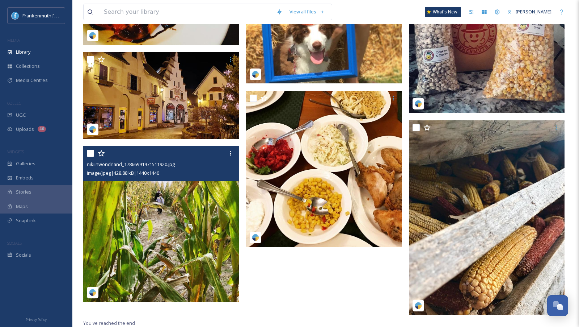
click at [170, 237] on img at bounding box center [161, 224] width 156 height 156
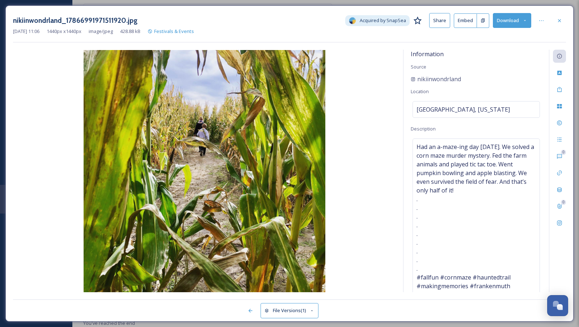
click at [476, 82] on div "nikiinwondrland" at bounding box center [476, 79] width 131 height 9
drag, startPoint x: 479, startPoint y: 74, endPoint x: 419, endPoint y: 78, distance: 60.2
click at [419, 78] on div "nikiinwondrland" at bounding box center [476, 79] width 131 height 9
copy span "nikiinwondrland"
click at [561, 22] on icon at bounding box center [560, 21] width 6 height 6
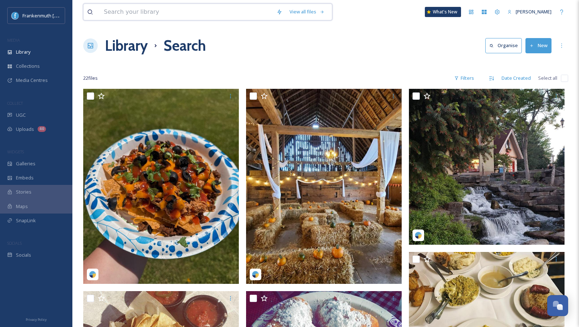
click at [141, 13] on input at bounding box center [186, 12] width 173 height 16
type input "tree"
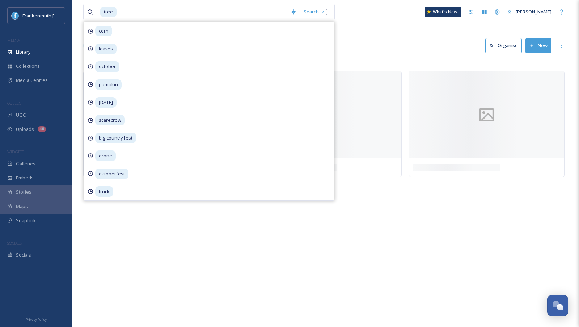
click at [409, 23] on div "tree Search corn leaves october pumpkin [DATE] scarecrow big country fest drone…" at bounding box center [325, 12] width 485 height 24
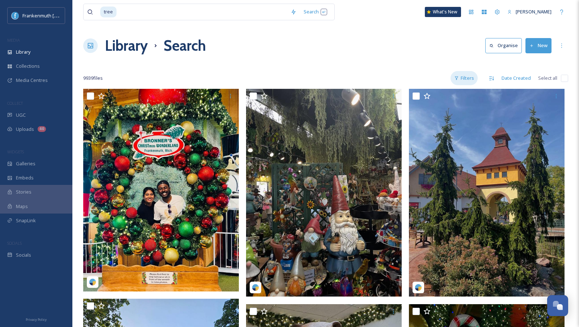
click at [471, 81] on div "Filters" at bounding box center [464, 78] width 27 height 14
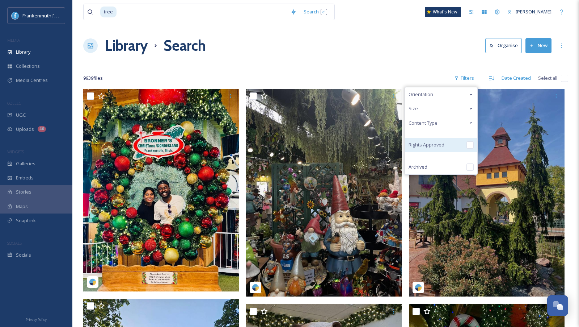
click at [471, 143] on input "checkbox" at bounding box center [470, 144] width 7 height 7
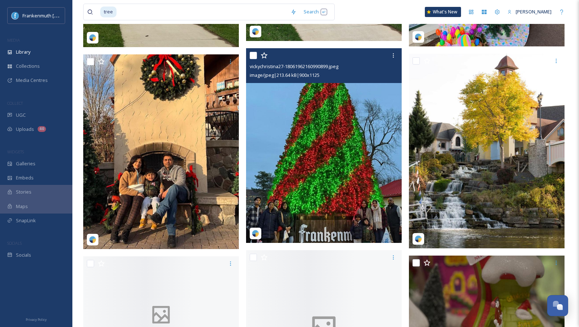
scroll to position [1290, 0]
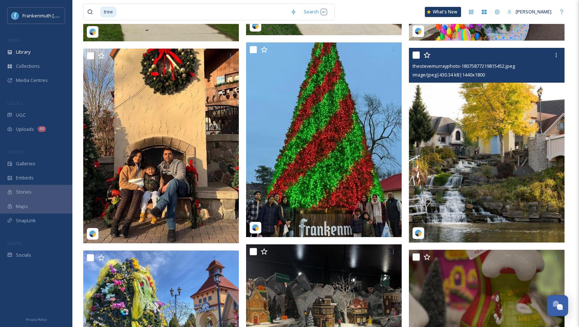
click at [515, 118] on img at bounding box center [487, 145] width 156 height 195
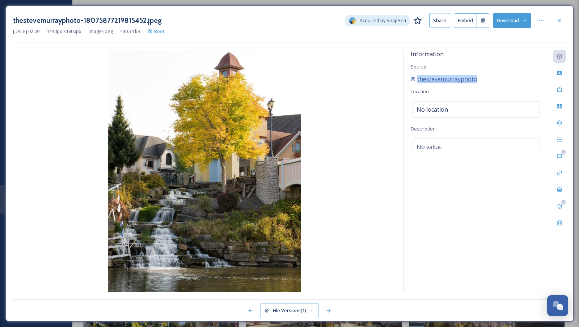
drag, startPoint x: 489, startPoint y: 74, endPoint x: 417, endPoint y: 81, distance: 72.4
click at [417, 81] on div "thestevemurrayphoto" at bounding box center [476, 79] width 131 height 9
copy span "thestevemurrayphoto"
click at [560, 22] on icon at bounding box center [560, 21] width 6 height 6
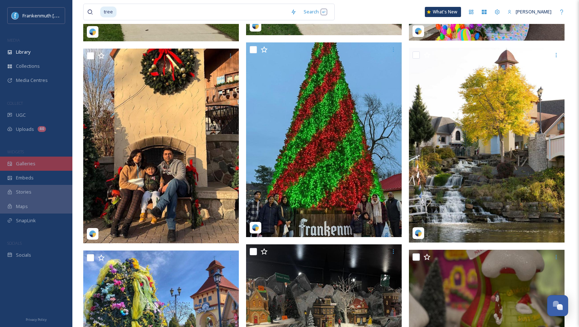
click at [41, 162] on div "Galleries" at bounding box center [36, 163] width 72 height 14
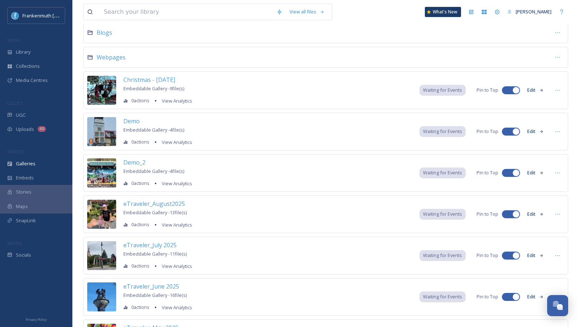
scroll to position [126, 0]
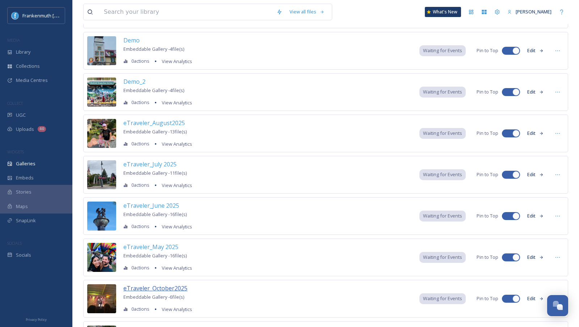
click at [161, 286] on span "eTraveler_October2025" at bounding box center [155, 288] width 64 height 8
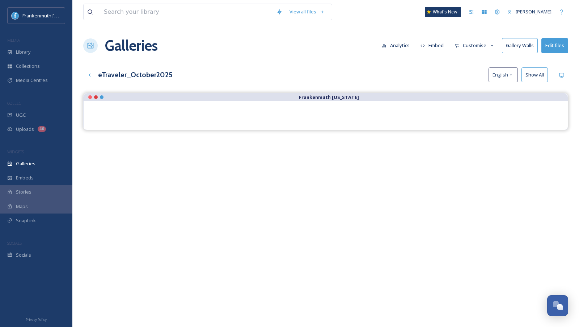
click at [558, 43] on button "Edit files" at bounding box center [555, 45] width 27 height 15
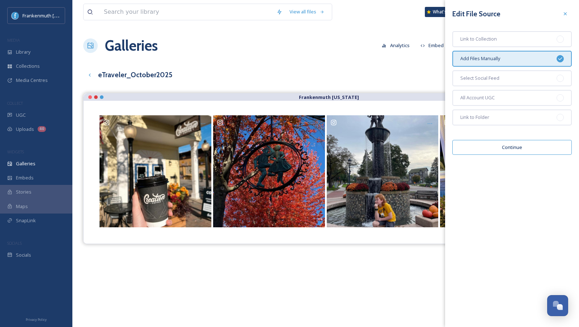
click at [520, 142] on button "Continue" at bounding box center [513, 147] width 120 height 15
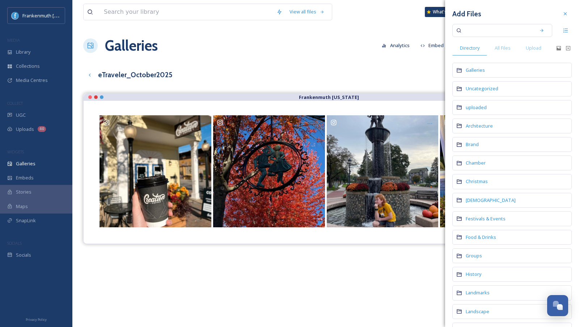
click at [502, 33] on input at bounding box center [498, 30] width 68 height 16
paste input "thestevemurrayphoto"
type input "thestevemurrayphoto"
click at [536, 33] on div "Search" at bounding box center [542, 30] width 13 height 13
click at [540, 31] on icon at bounding box center [542, 30] width 5 height 5
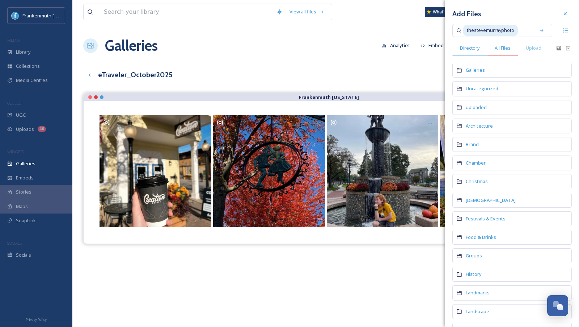
click at [504, 50] on span "All Files" at bounding box center [503, 48] width 16 height 7
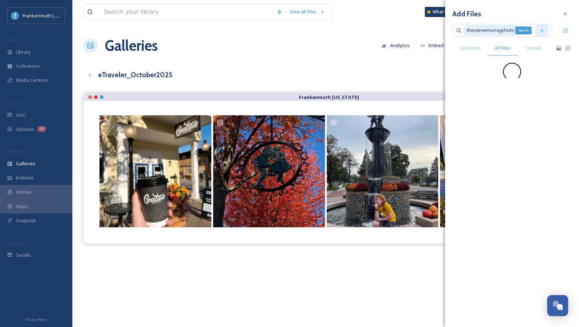
click at [545, 31] on div "Search" at bounding box center [542, 30] width 13 height 13
click at [473, 86] on span "image/jpeg" at bounding box center [466, 86] width 19 height 5
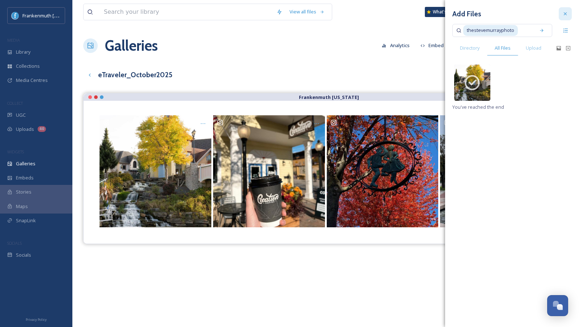
click at [565, 14] on icon at bounding box center [565, 13] width 3 height 3
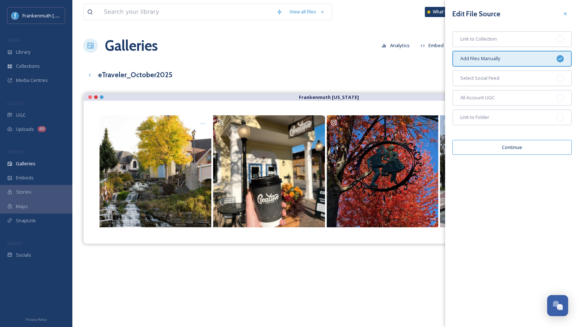
click at [564, 20] on div "Edit File Source Link to Collection Add Files Manually Select Social Feed All A…" at bounding box center [512, 81] width 134 height 162
click at [564, 18] on div at bounding box center [565, 13] width 13 height 13
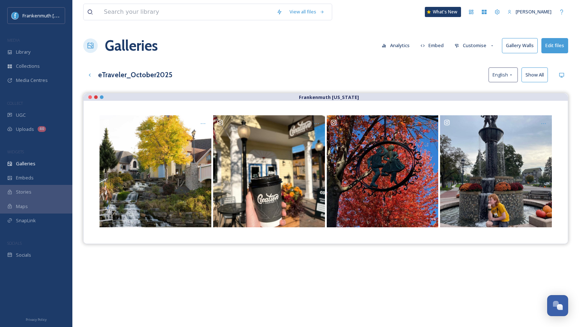
click at [540, 71] on button "Show All" at bounding box center [535, 74] width 26 height 15
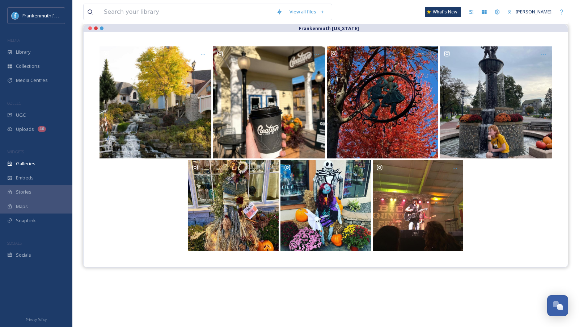
scroll to position [69, 0]
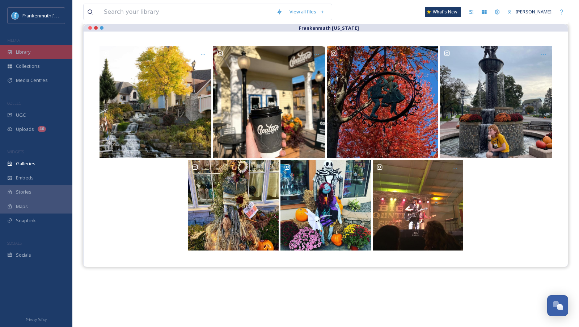
click at [22, 54] on span "Library" at bounding box center [23, 52] width 14 height 7
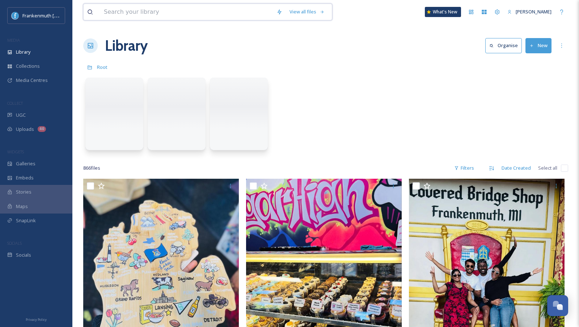
click at [152, 7] on input at bounding box center [186, 12] width 173 height 16
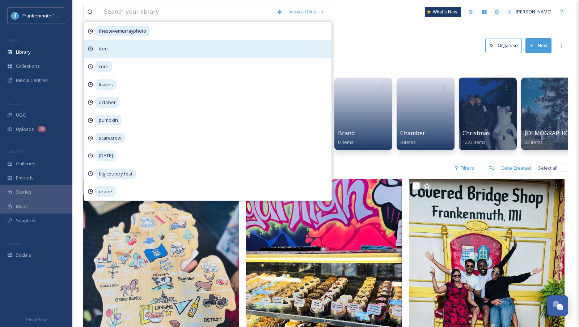
click at [107, 50] on span "tree" at bounding box center [103, 48] width 16 height 11
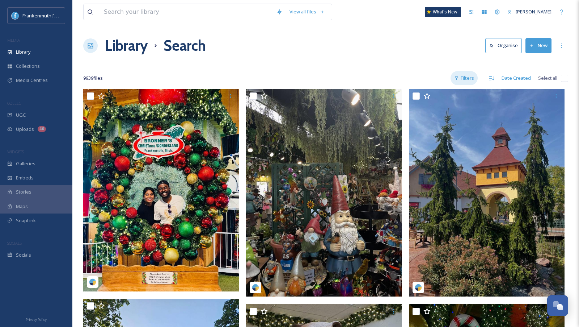
click at [467, 82] on div "Filters" at bounding box center [464, 78] width 27 height 14
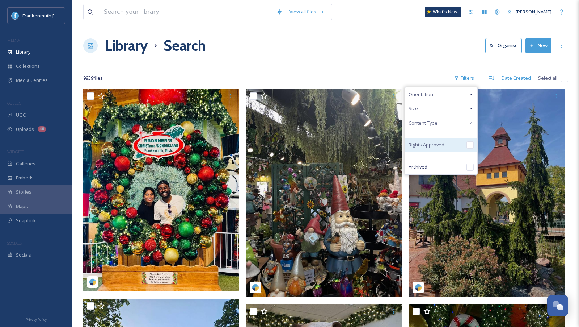
click at [474, 145] on input "checkbox" at bounding box center [470, 144] width 7 height 7
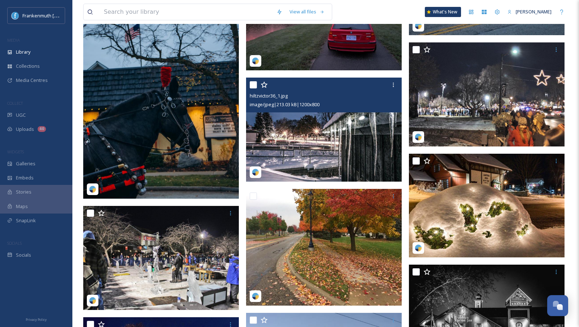
scroll to position [2668, 0]
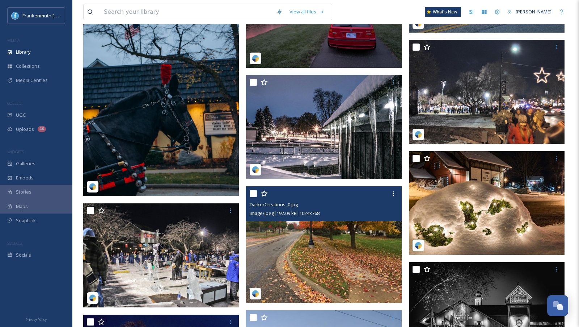
click at [317, 246] on img at bounding box center [324, 244] width 156 height 117
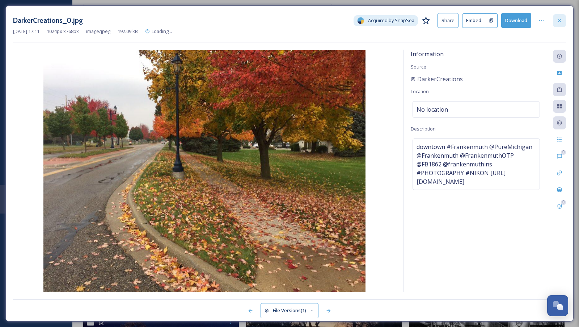
click at [558, 20] on icon at bounding box center [560, 21] width 6 height 6
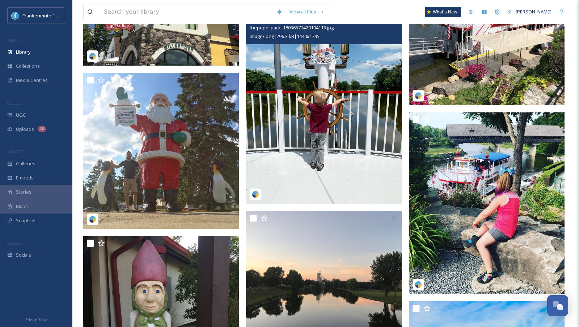
scroll to position [5304, 0]
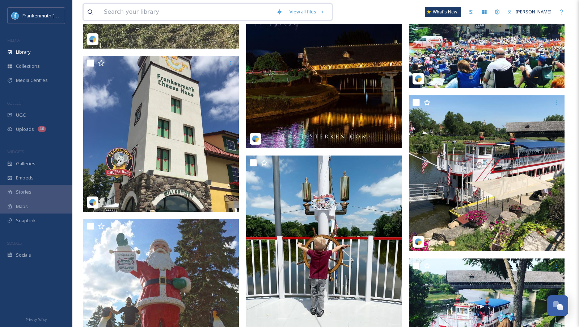
click at [150, 12] on input at bounding box center [186, 12] width 173 height 16
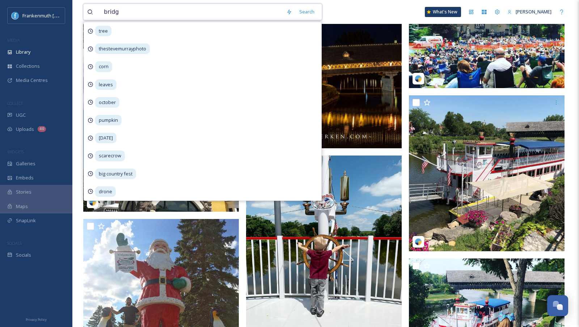
type input "bridge"
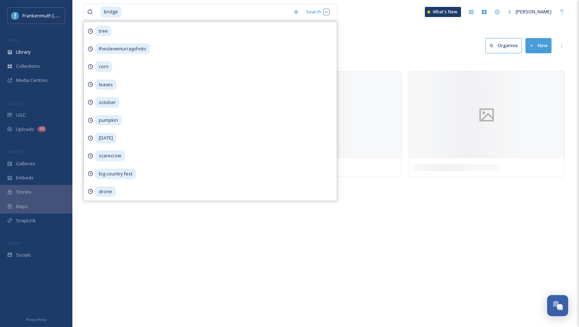
click at [376, 42] on div "Library Search Organise New" at bounding box center [325, 46] width 485 height 22
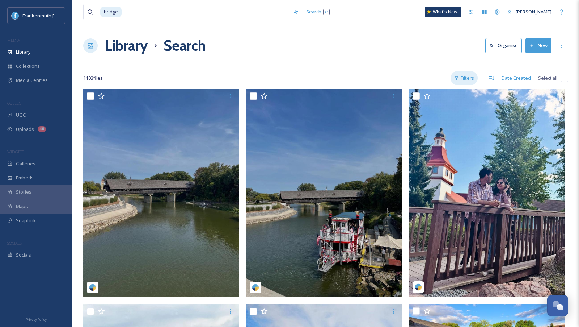
click at [476, 79] on div "Filters" at bounding box center [464, 78] width 27 height 14
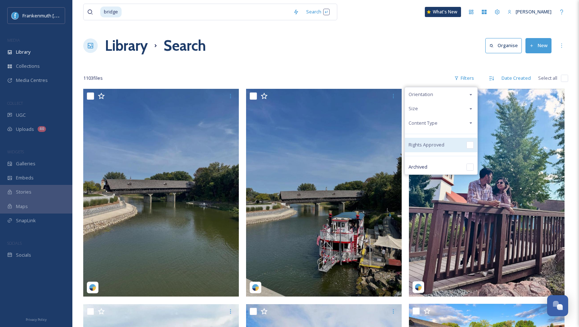
click at [469, 149] on div "Rights Approved" at bounding box center [441, 145] width 72 height 14
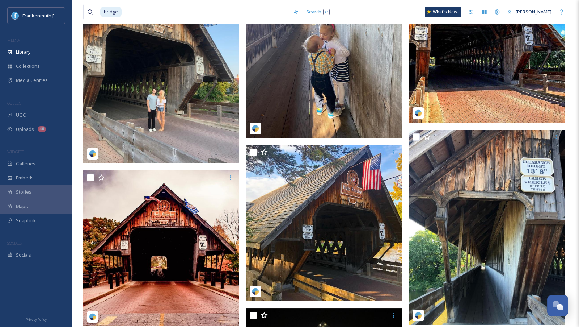
scroll to position [3556, 0]
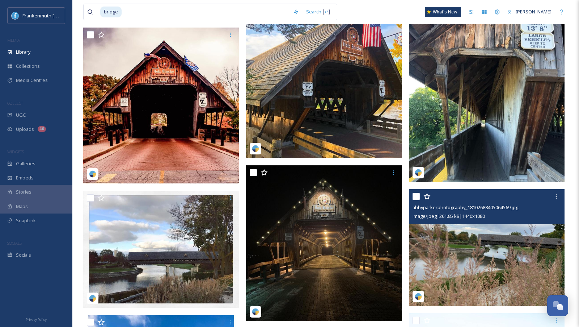
click at [484, 265] on img at bounding box center [487, 247] width 156 height 117
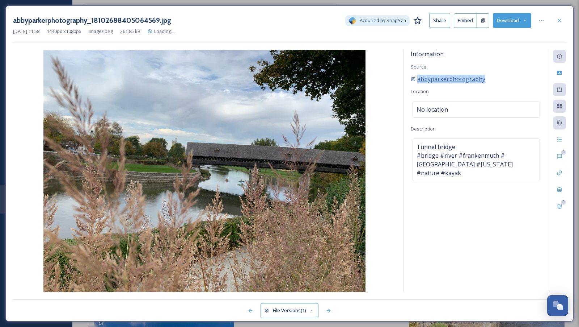
drag, startPoint x: 496, startPoint y: 79, endPoint x: 418, endPoint y: 80, distance: 78.2
click at [418, 80] on div "abbyparkerphotography" at bounding box center [476, 79] width 131 height 9
copy span "abbyparkerphotography"
click at [558, 23] on icon at bounding box center [560, 21] width 6 height 6
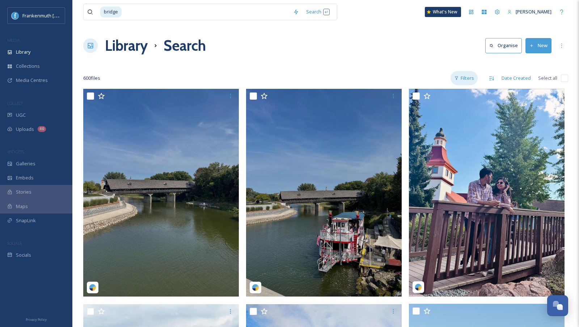
click at [458, 75] on div "Filters" at bounding box center [464, 78] width 27 height 14
click at [397, 55] on div "Library Search Organise New" at bounding box center [325, 46] width 485 height 22
click at [28, 57] on div "Library" at bounding box center [36, 52] width 72 height 14
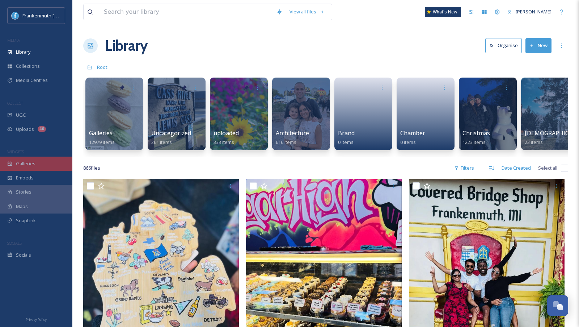
click at [49, 165] on div "Galleries" at bounding box center [36, 163] width 72 height 14
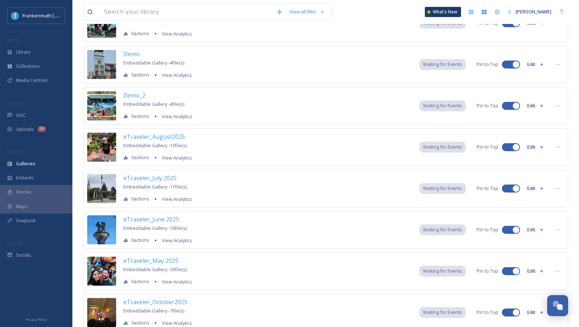
scroll to position [164, 0]
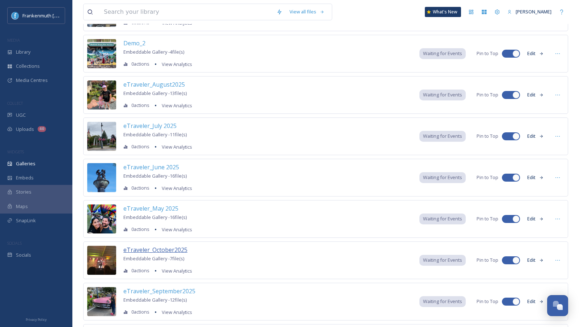
click at [149, 248] on span "eTraveler_October2025" at bounding box center [155, 250] width 64 height 8
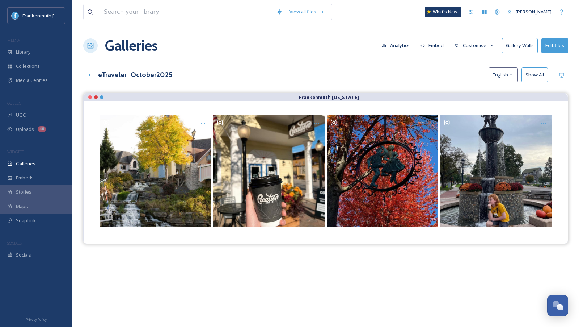
click at [543, 78] on button "Show All" at bounding box center [535, 74] width 26 height 15
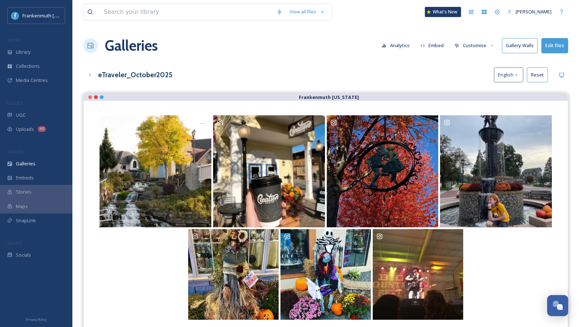
click at [552, 48] on button "Edit files" at bounding box center [555, 45] width 27 height 15
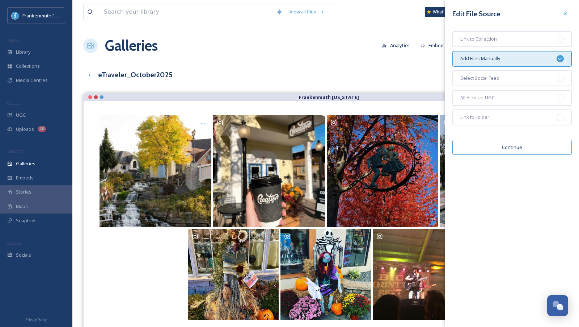
click at [524, 145] on button "Continue" at bounding box center [513, 147] width 120 height 15
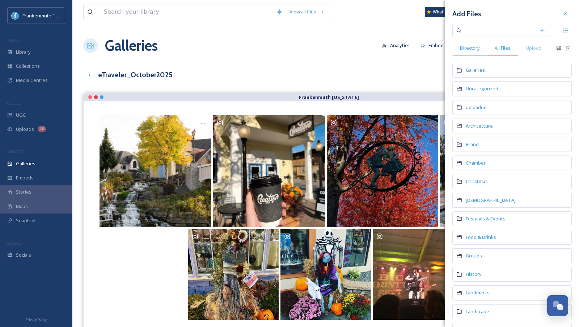
click at [502, 48] on span "All Files" at bounding box center [503, 48] width 16 height 7
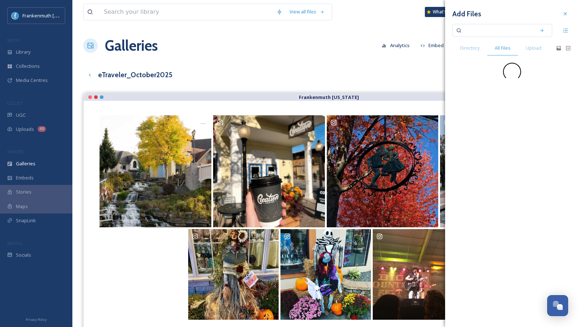
click at [487, 32] on input at bounding box center [498, 30] width 68 height 16
paste input "abbyparkerphotography"
type input "abbyparkerphotography"
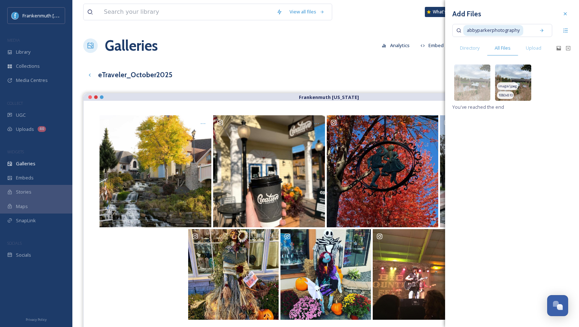
click at [523, 77] on img at bounding box center [513, 82] width 36 height 36
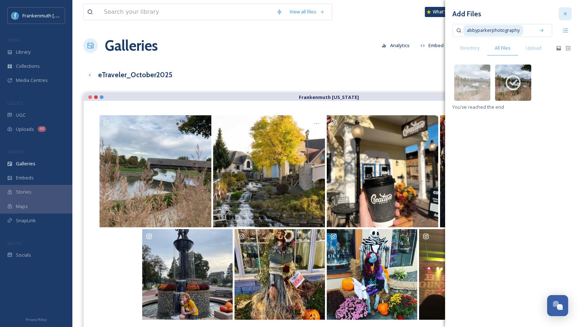
click at [564, 17] on div at bounding box center [565, 13] width 13 height 13
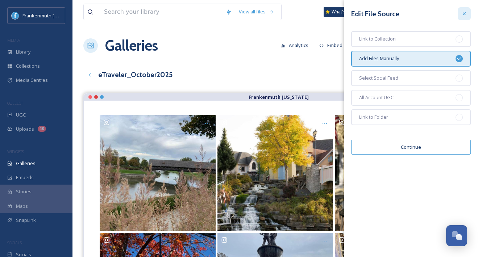
click at [462, 14] on icon at bounding box center [464, 14] width 6 height 6
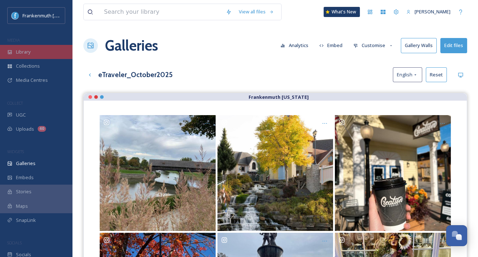
click at [35, 54] on div "Library" at bounding box center [36, 52] width 72 height 14
